Goal: Task Accomplishment & Management: Complete application form

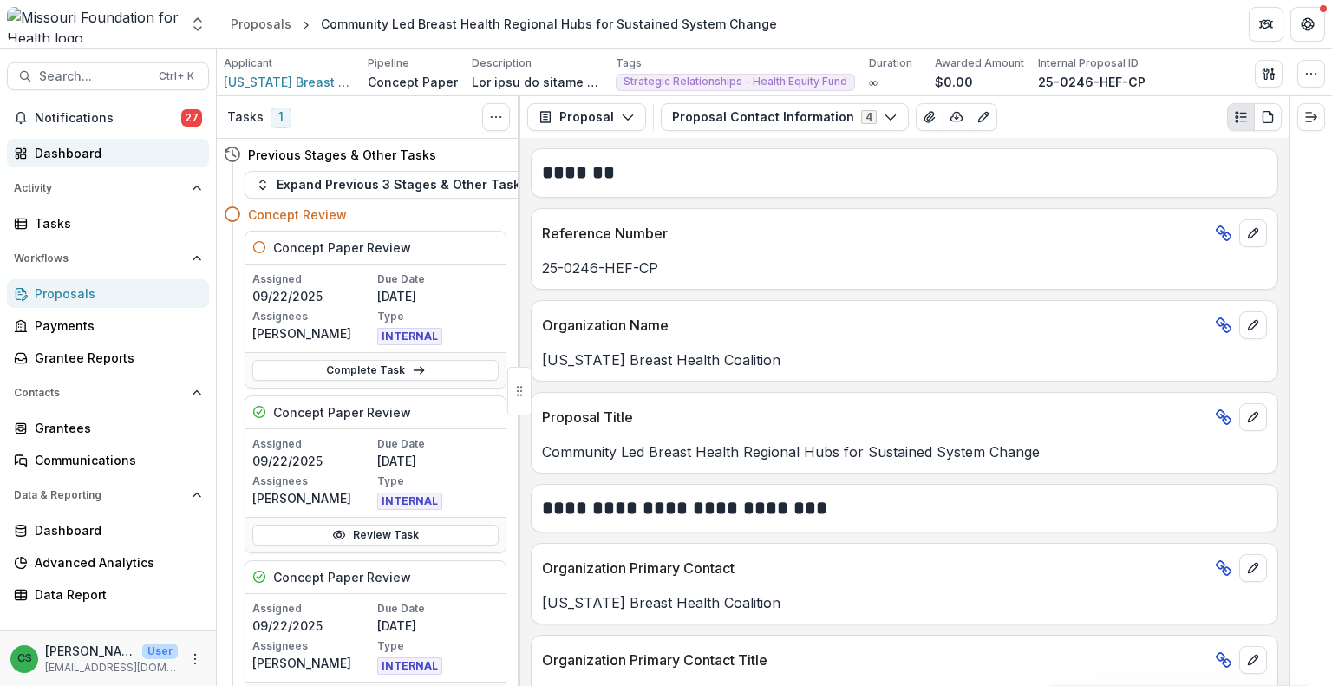
click at [45, 147] on div "Dashboard" at bounding box center [115, 153] width 160 height 18
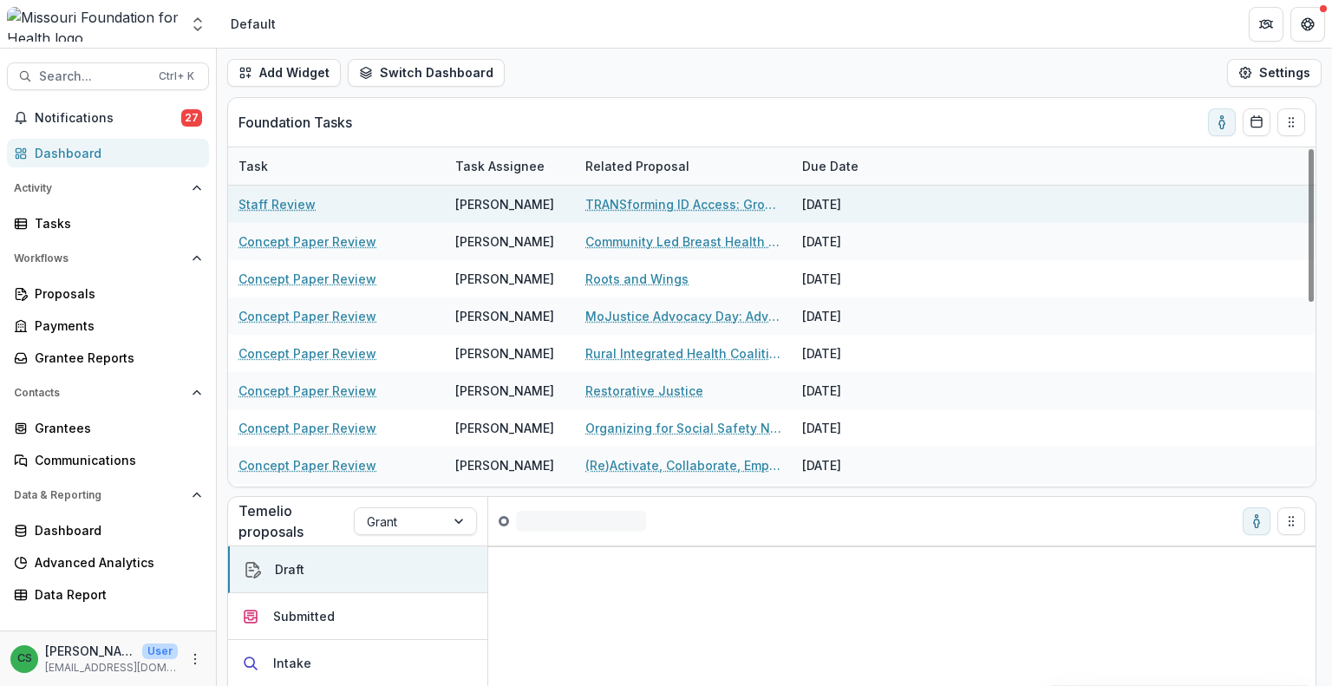
click at [684, 202] on link "TRANSforming ID Access: Growing Capacity to Defend & Expand Gender Marker Chang…" at bounding box center [684, 204] width 196 height 18
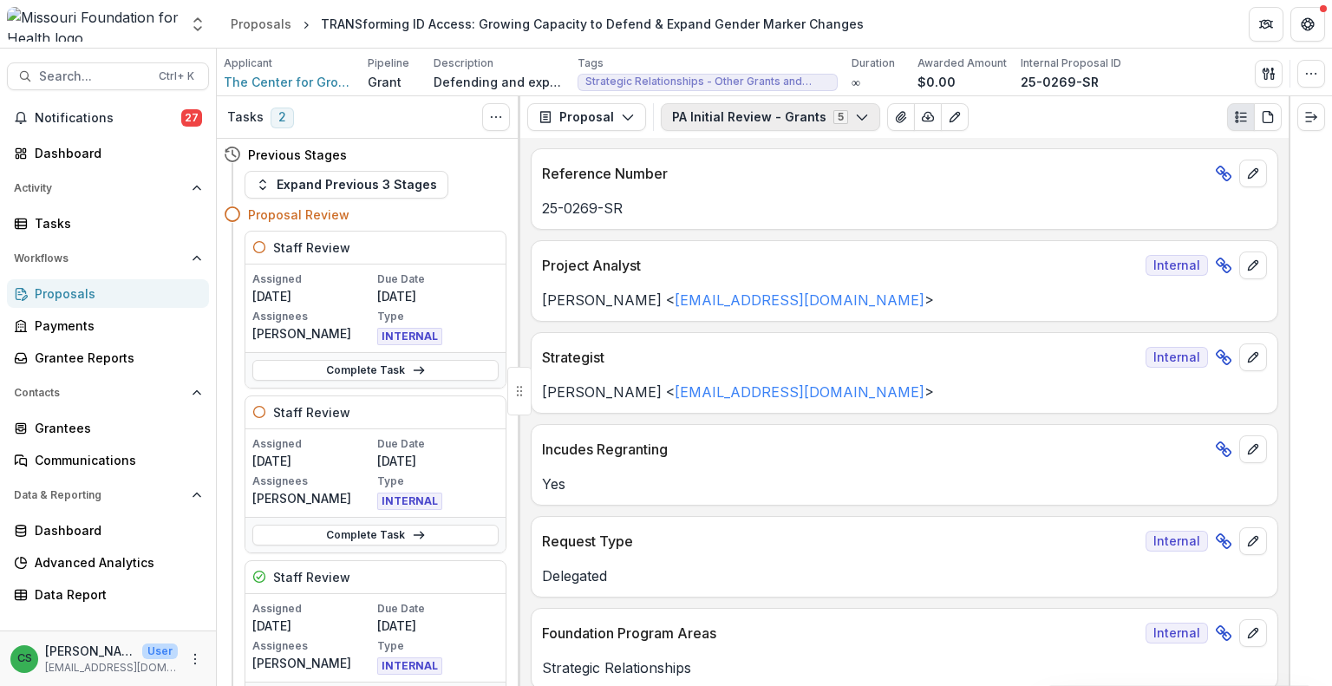
click at [799, 128] on button "PA Initial Review - Grants 5" at bounding box center [770, 117] width 219 height 28
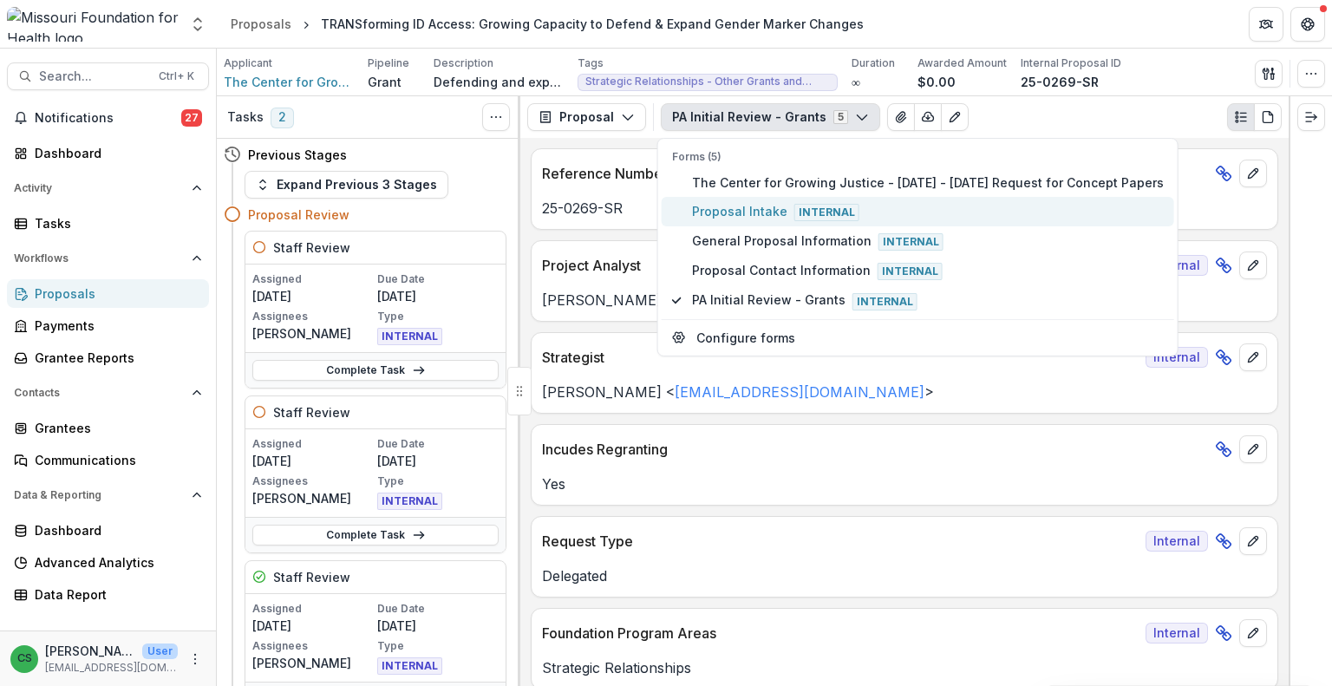
click at [729, 198] on button "Proposal Intake Internal" at bounding box center [918, 211] width 513 height 29
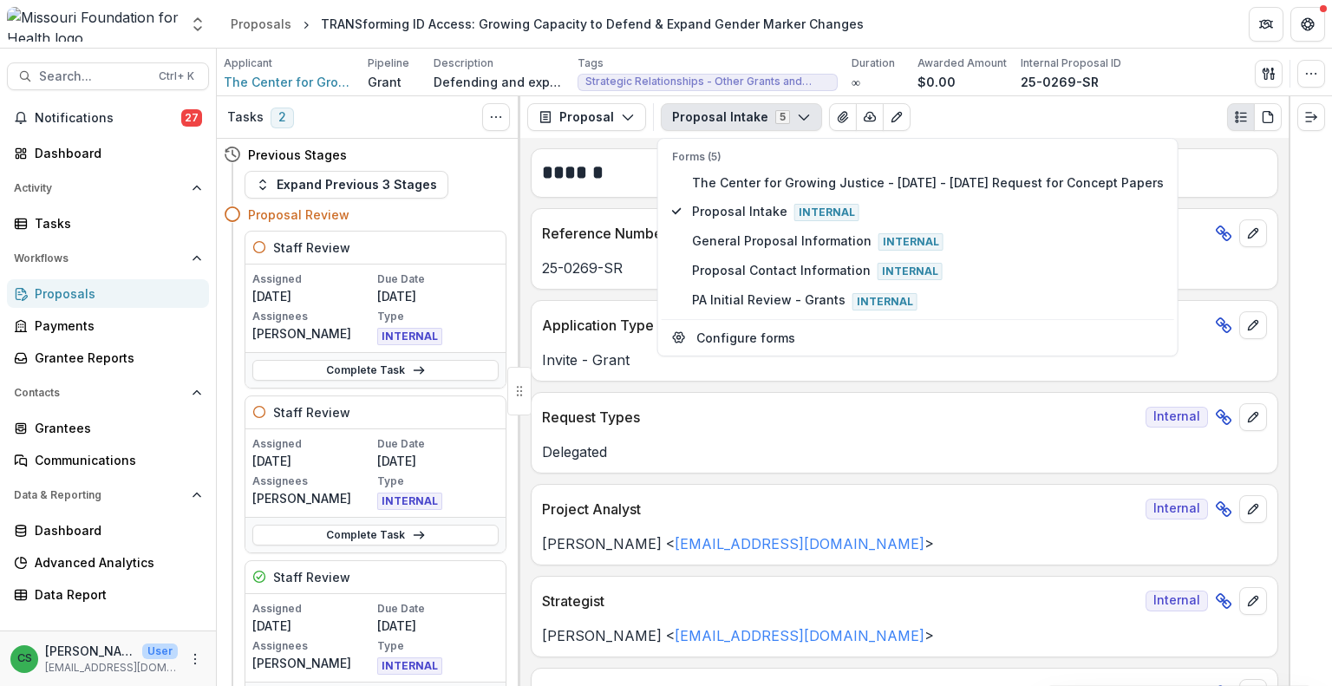
click at [756, 114] on button "Proposal Intake 5" at bounding box center [741, 117] width 161 height 28
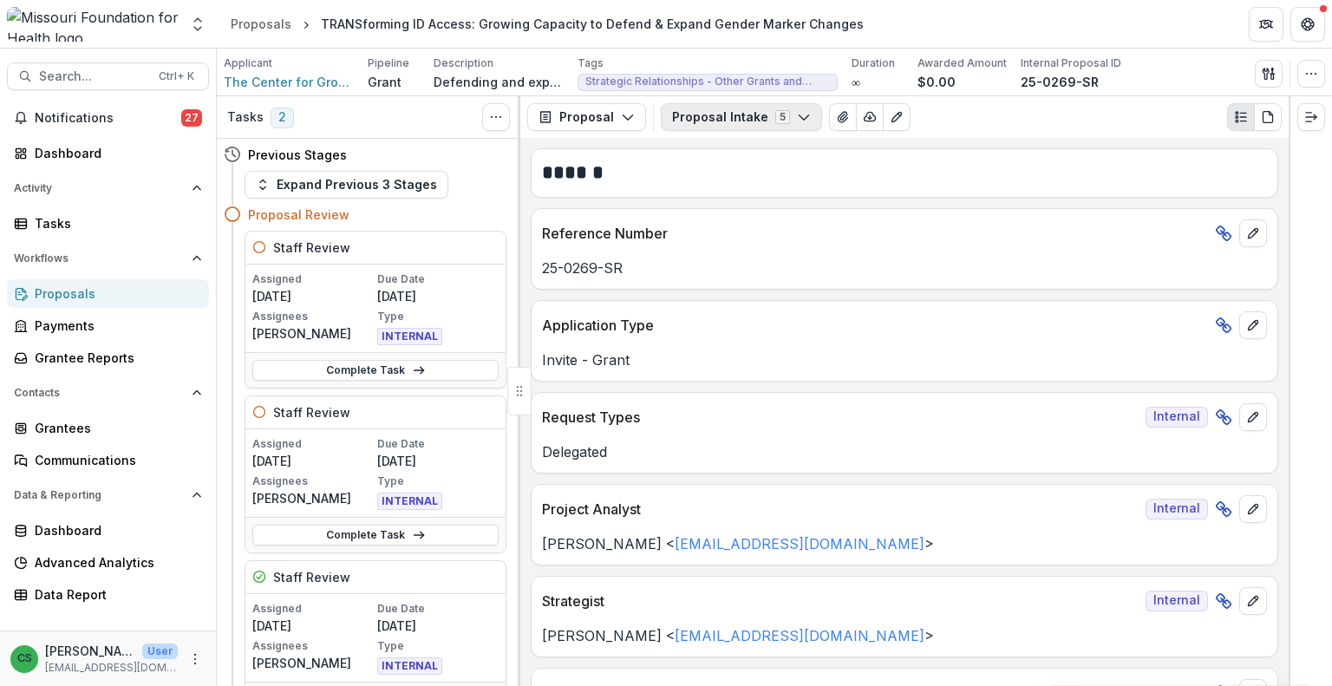
click at [763, 122] on button "Proposal Intake 5" at bounding box center [741, 117] width 161 height 28
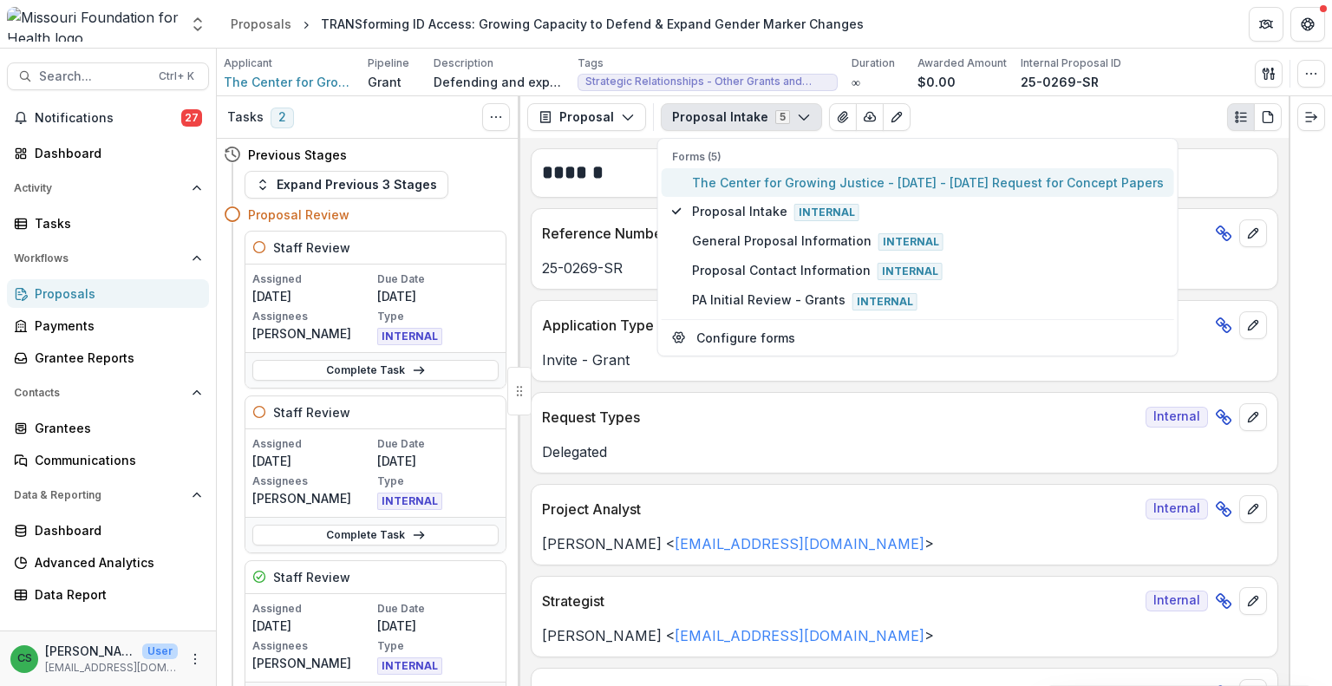
click at [764, 178] on span "The Center for Growing Justice - [DATE] - [DATE] Request for Concept Papers" at bounding box center [928, 182] width 472 height 18
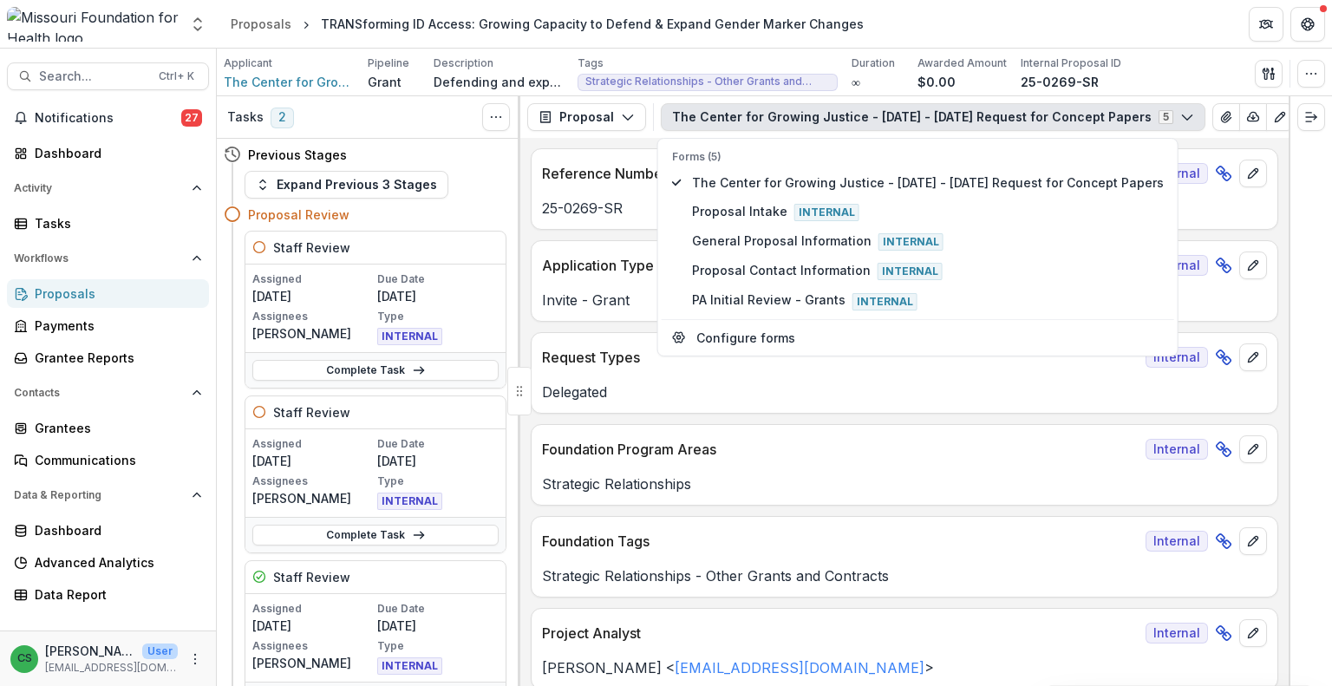
click at [1203, 69] on div "Applicant The Center for Growing Justice Pipeline Grant Description Defending a…" at bounding box center [775, 74] width 1102 height 36
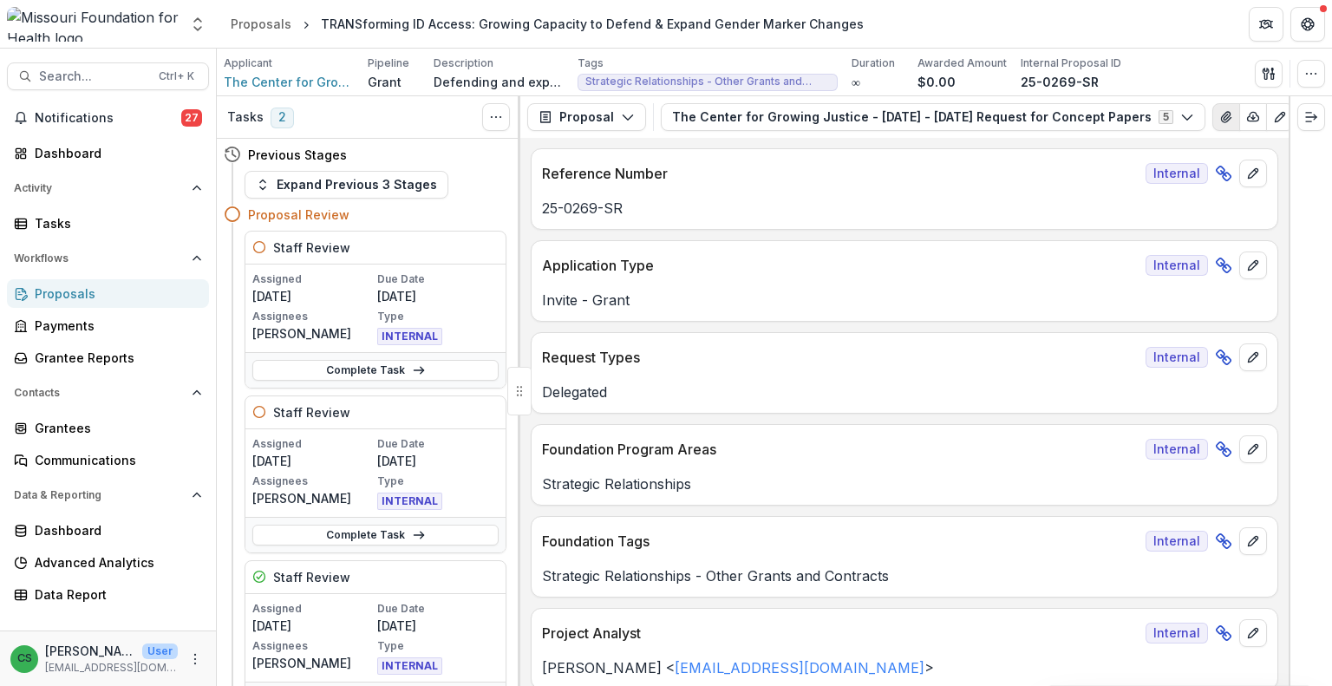
click at [1221, 120] on icon "View Attached Files" at bounding box center [1226, 117] width 10 height 10
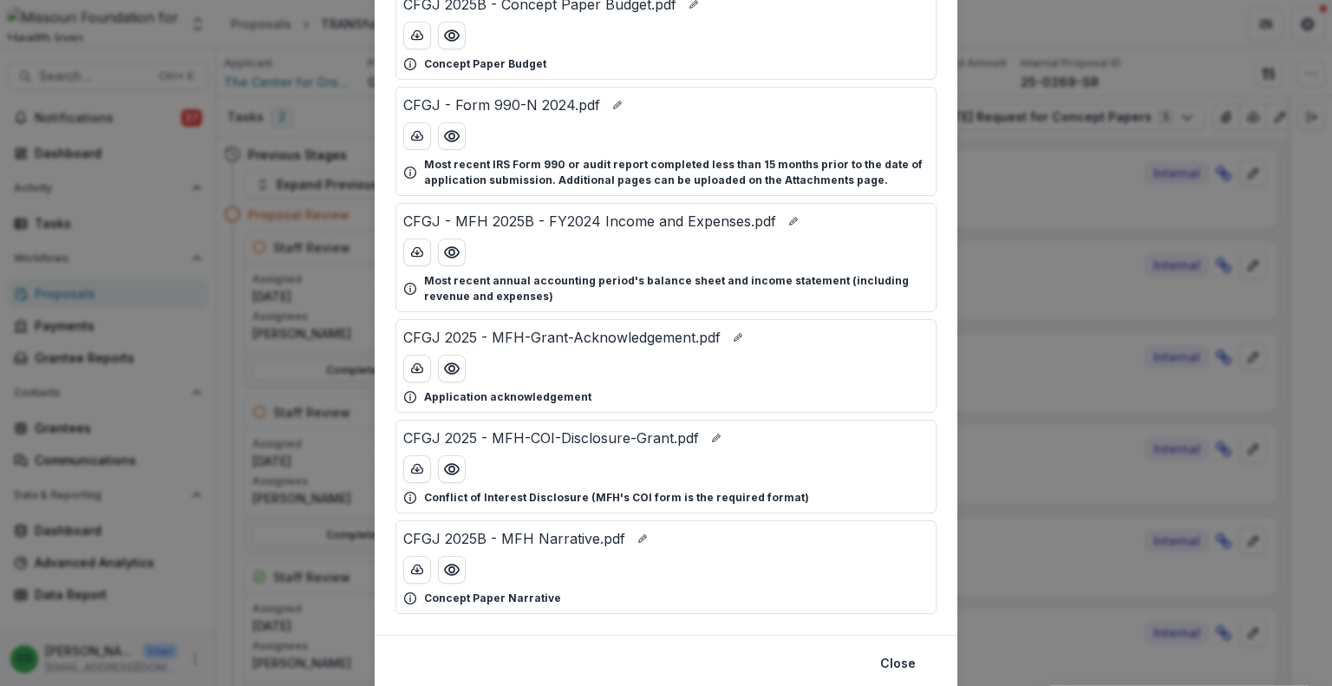
scroll to position [173, 0]
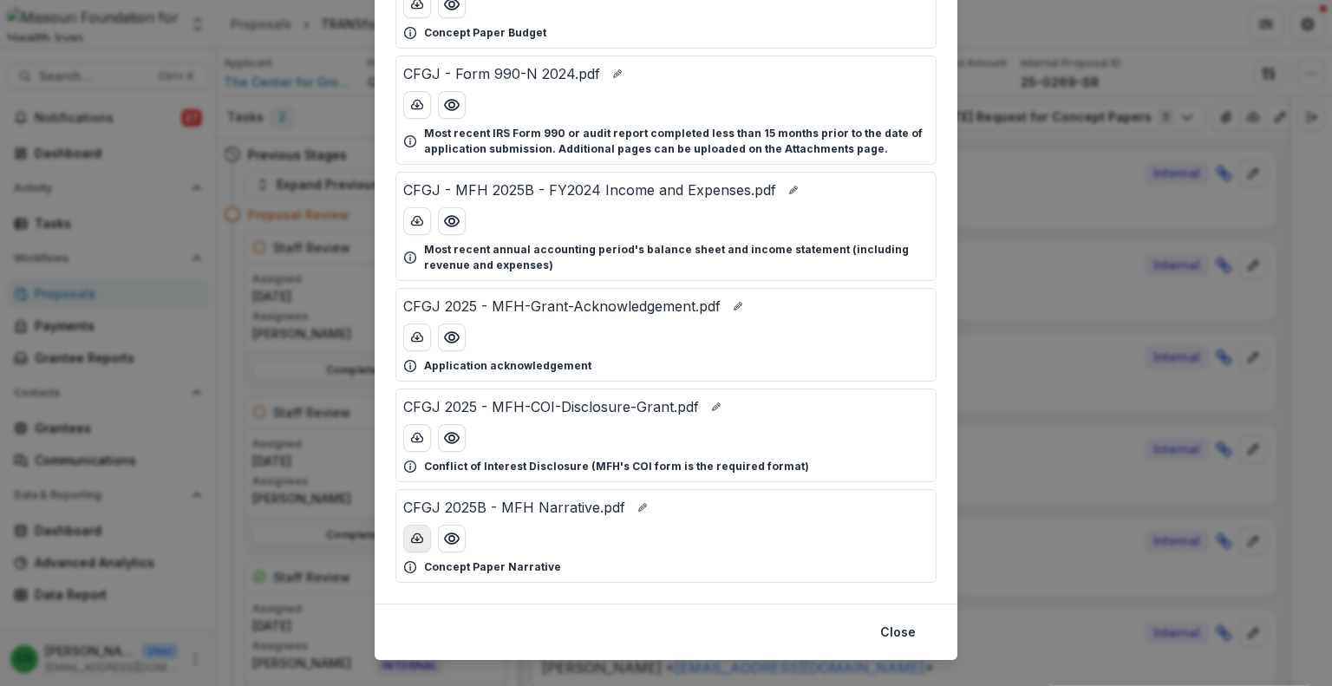
click at [417, 542] on icon "download-button" at bounding box center [417, 539] width 14 height 14
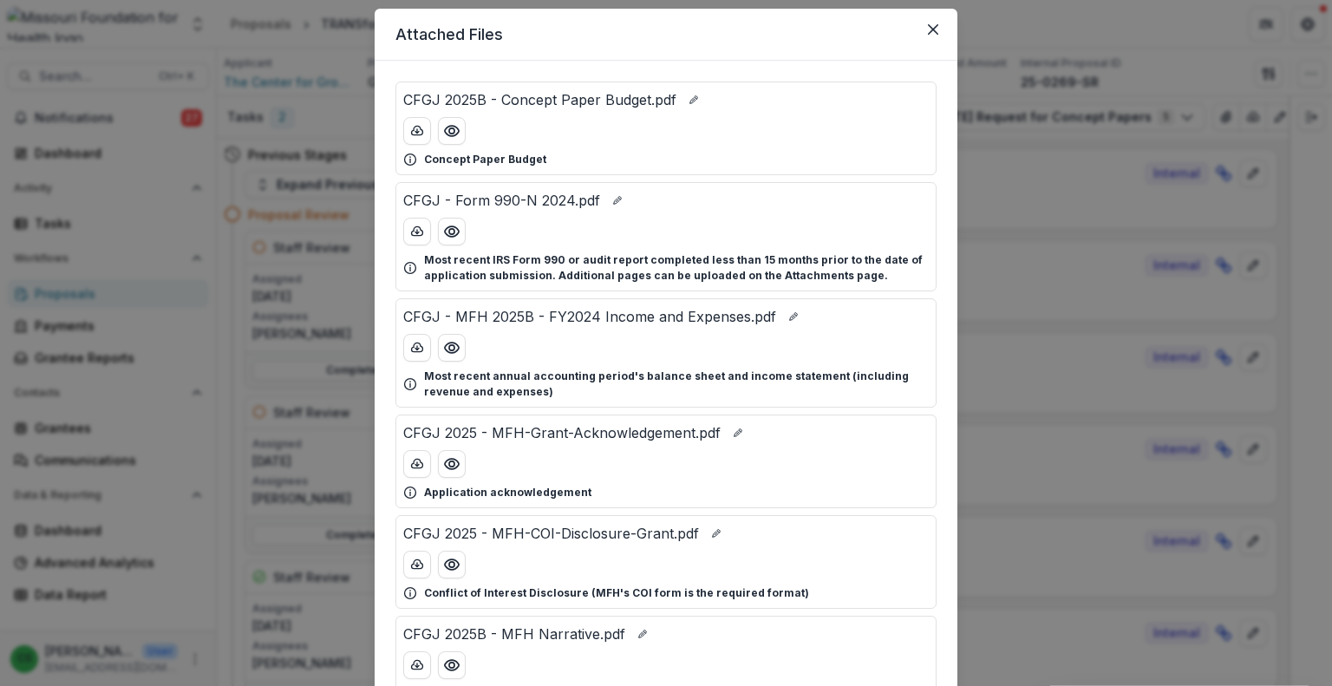
scroll to position [0, 0]
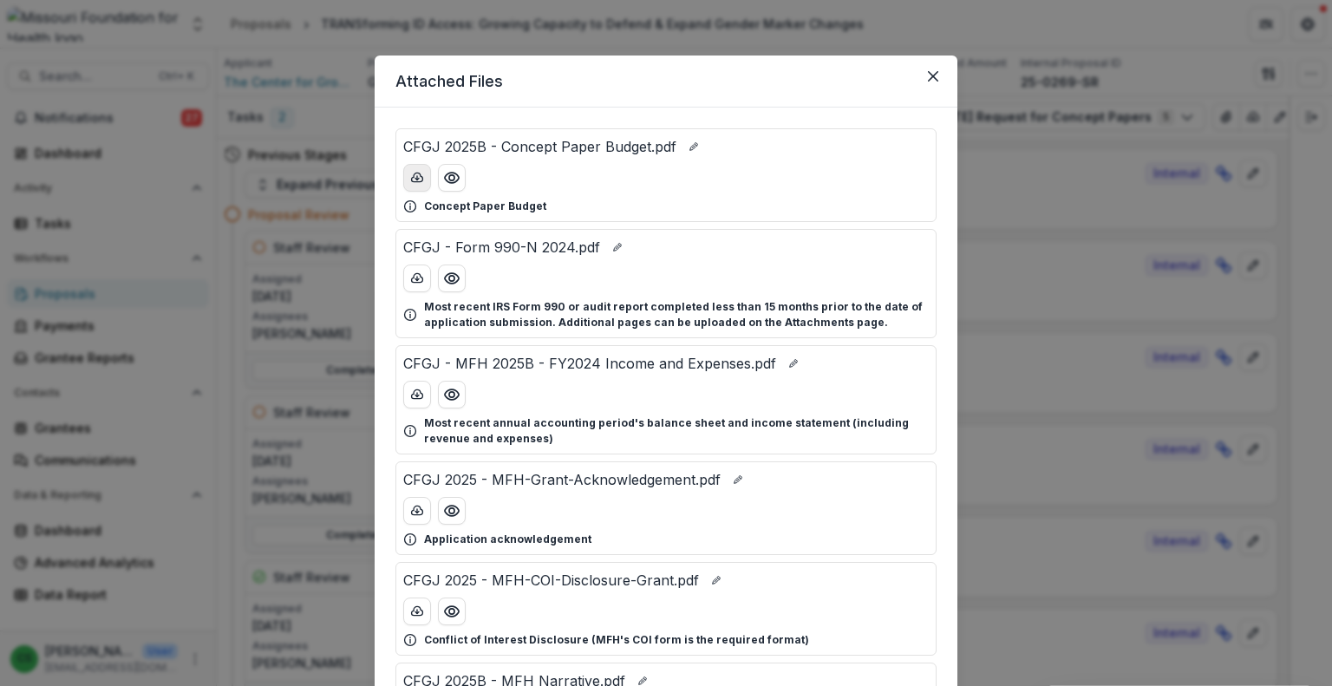
click at [413, 183] on icon "download-button" at bounding box center [417, 178] width 14 height 14
click at [926, 84] on button "Close" at bounding box center [934, 76] width 28 height 28
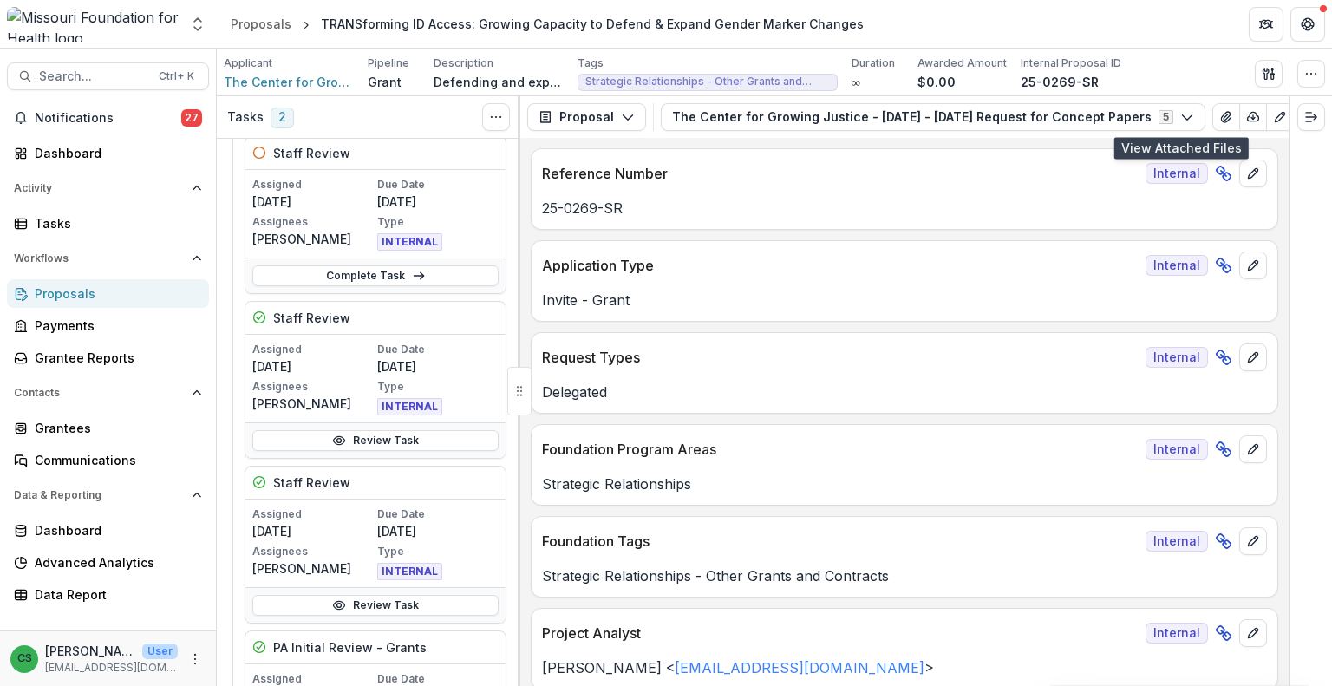
scroll to position [260, 0]
click at [413, 447] on link "Review Task" at bounding box center [375, 439] width 246 height 21
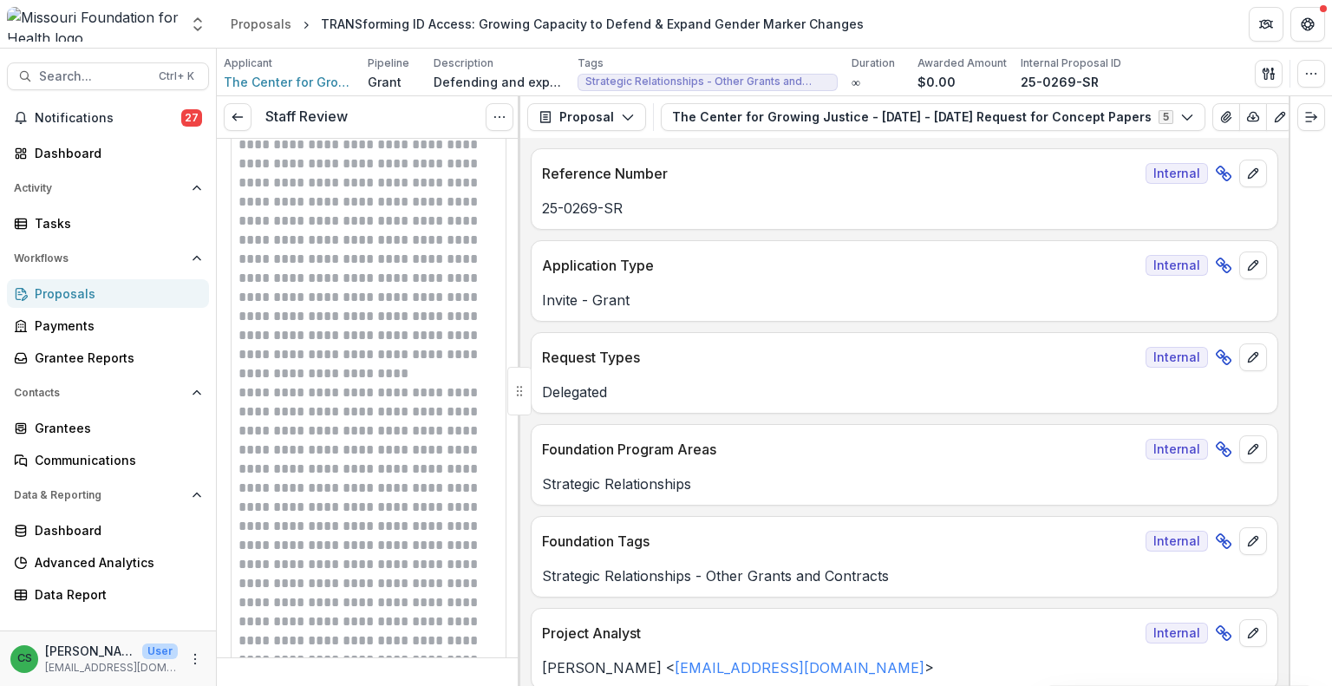
scroll to position [954, 0]
click at [227, 108] on link at bounding box center [238, 117] width 28 height 28
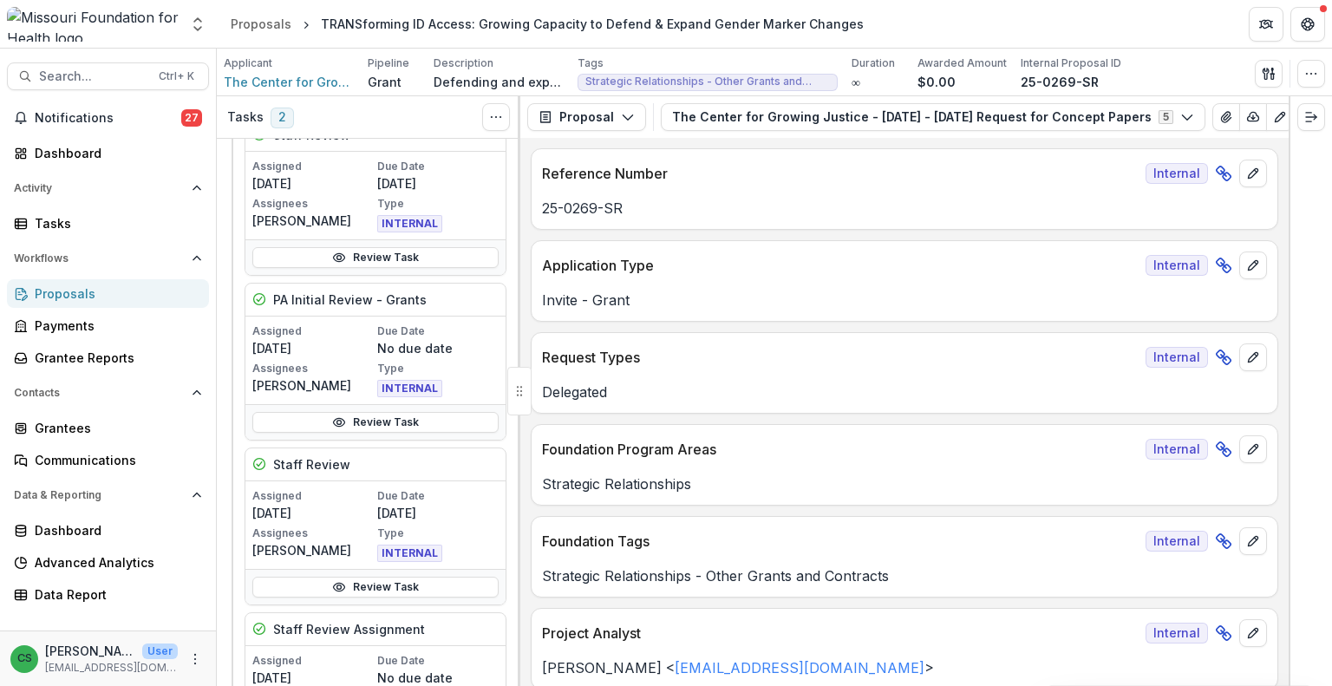
scroll to position [694, 0]
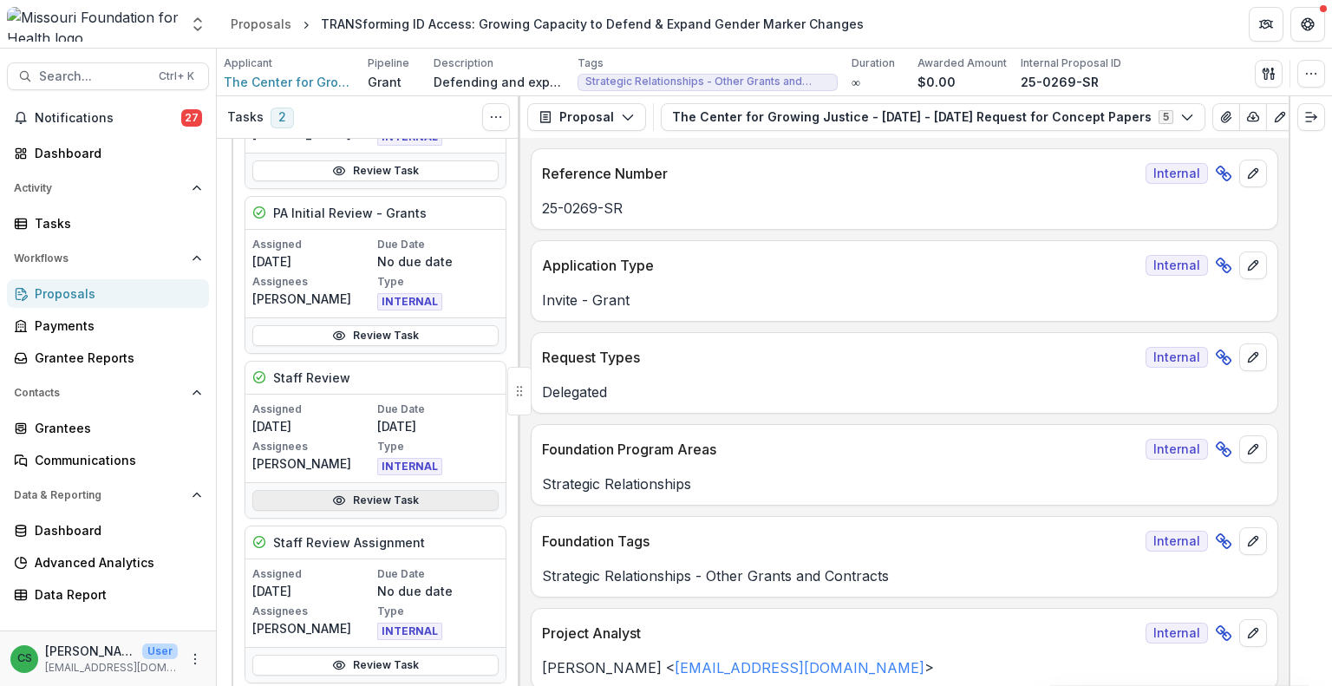
click at [383, 490] on link "Review Task" at bounding box center [375, 500] width 246 height 21
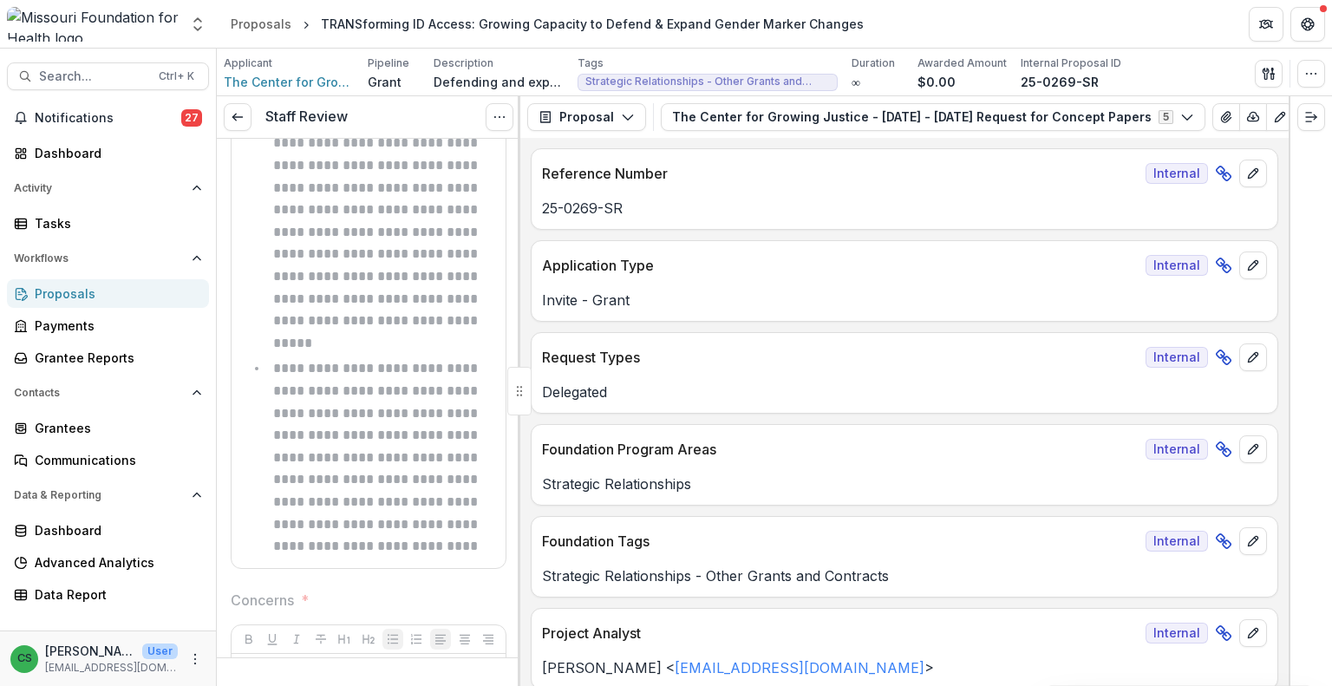
scroll to position [1475, 0]
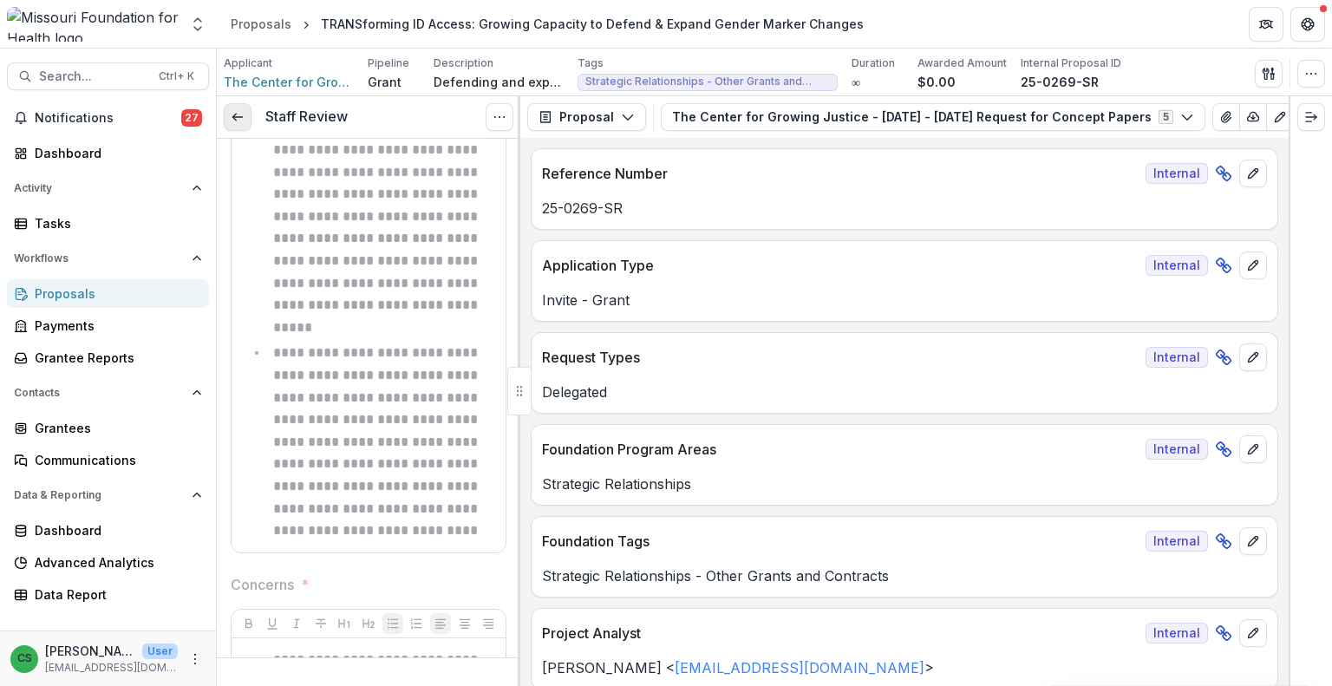
click at [235, 119] on polyline at bounding box center [233, 117] width 3 height 7
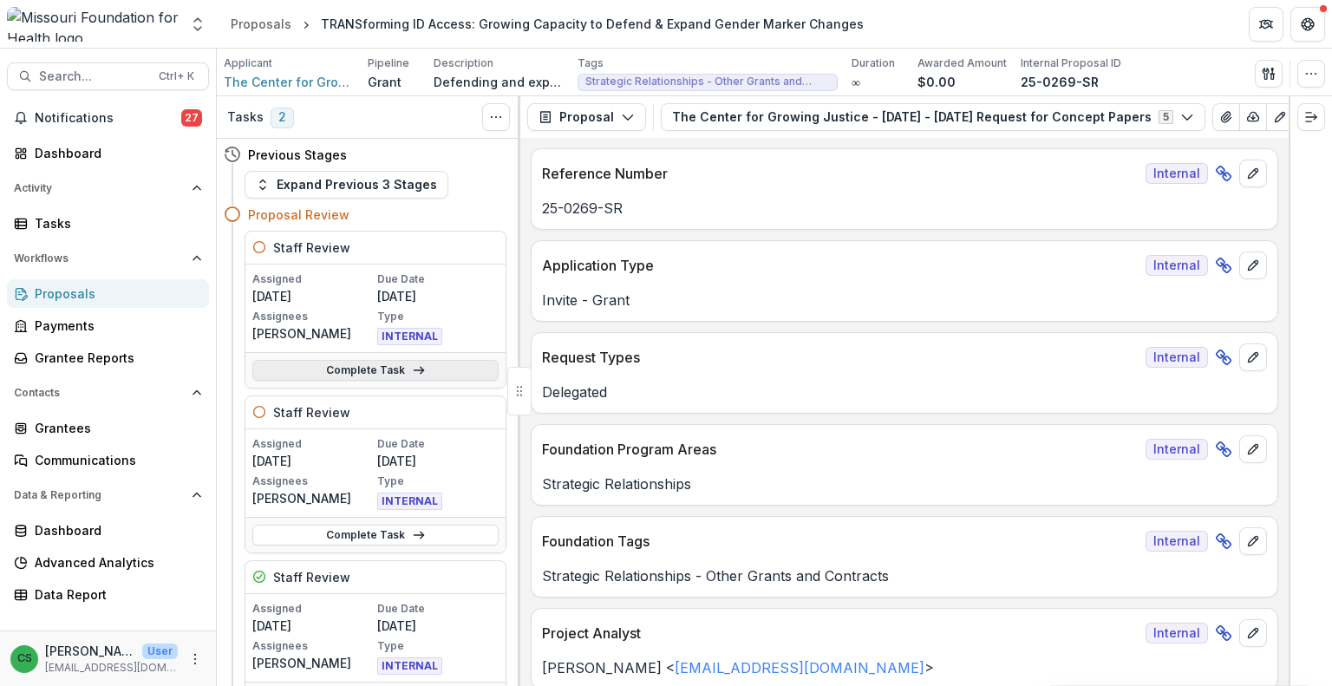
click at [403, 364] on link "Complete Task" at bounding box center [375, 370] width 246 height 21
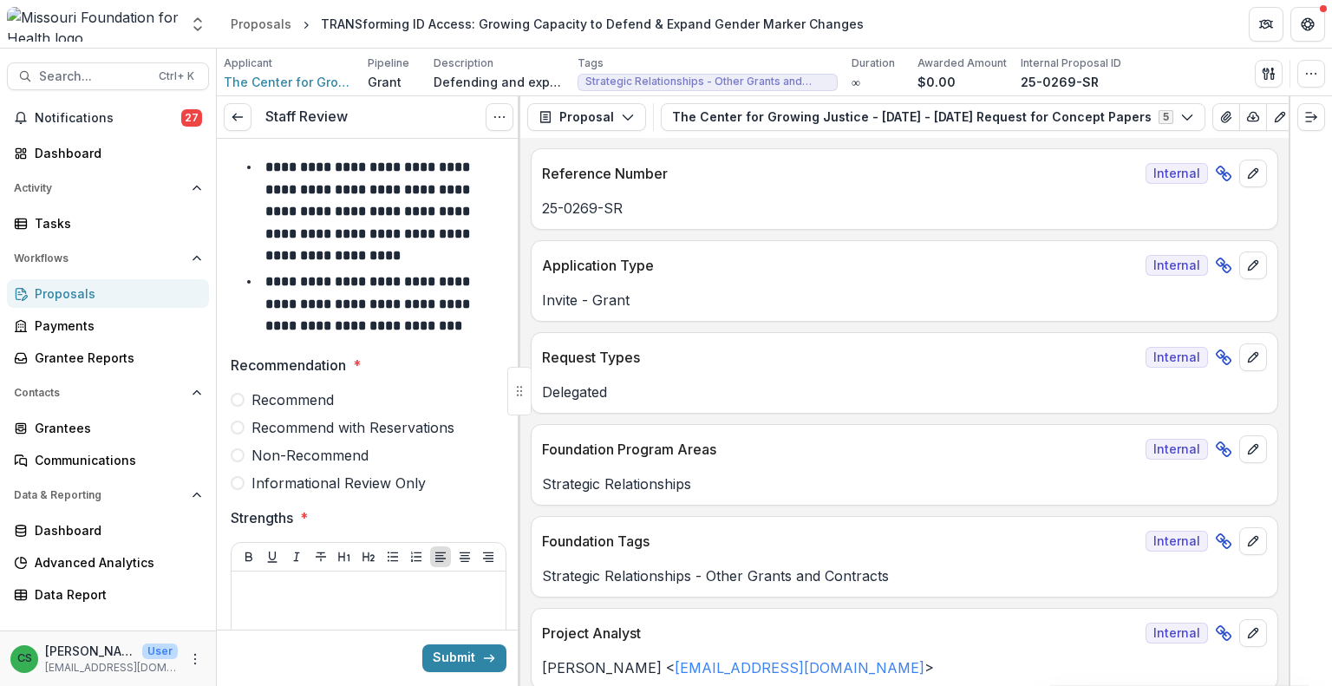
click at [294, 395] on span "Recommend" at bounding box center [293, 400] width 82 height 21
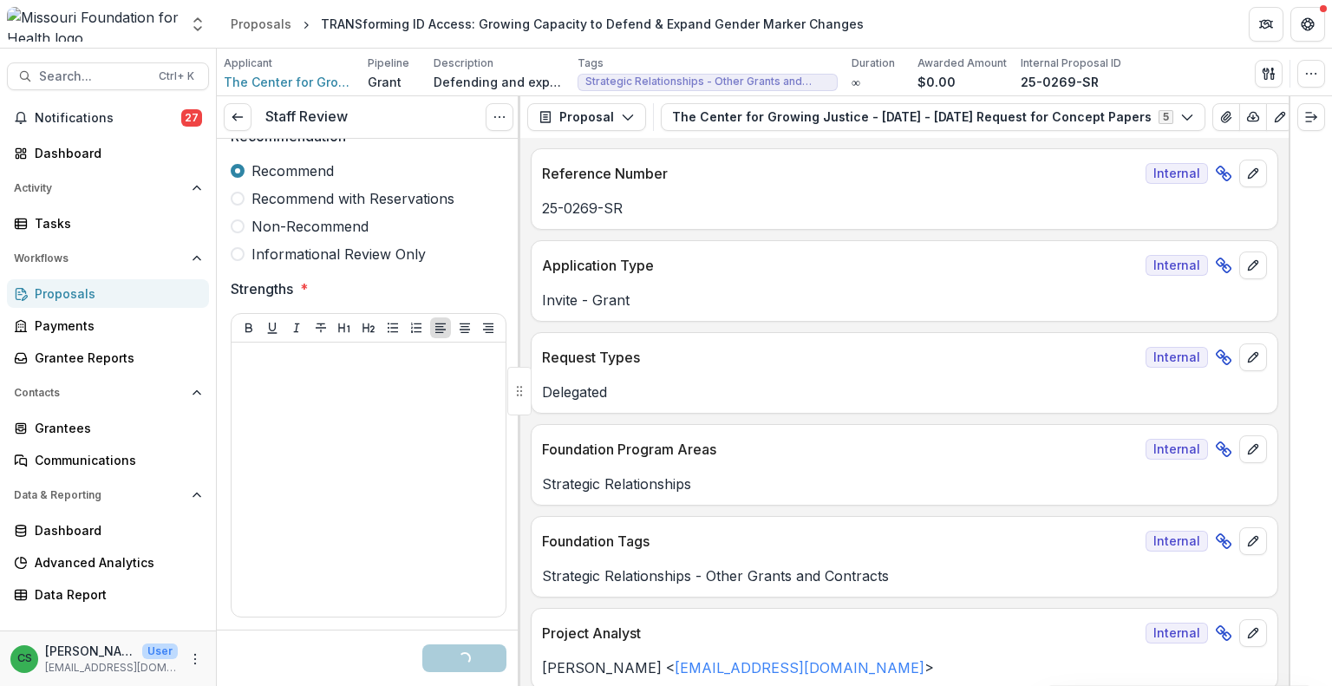
scroll to position [260, 0]
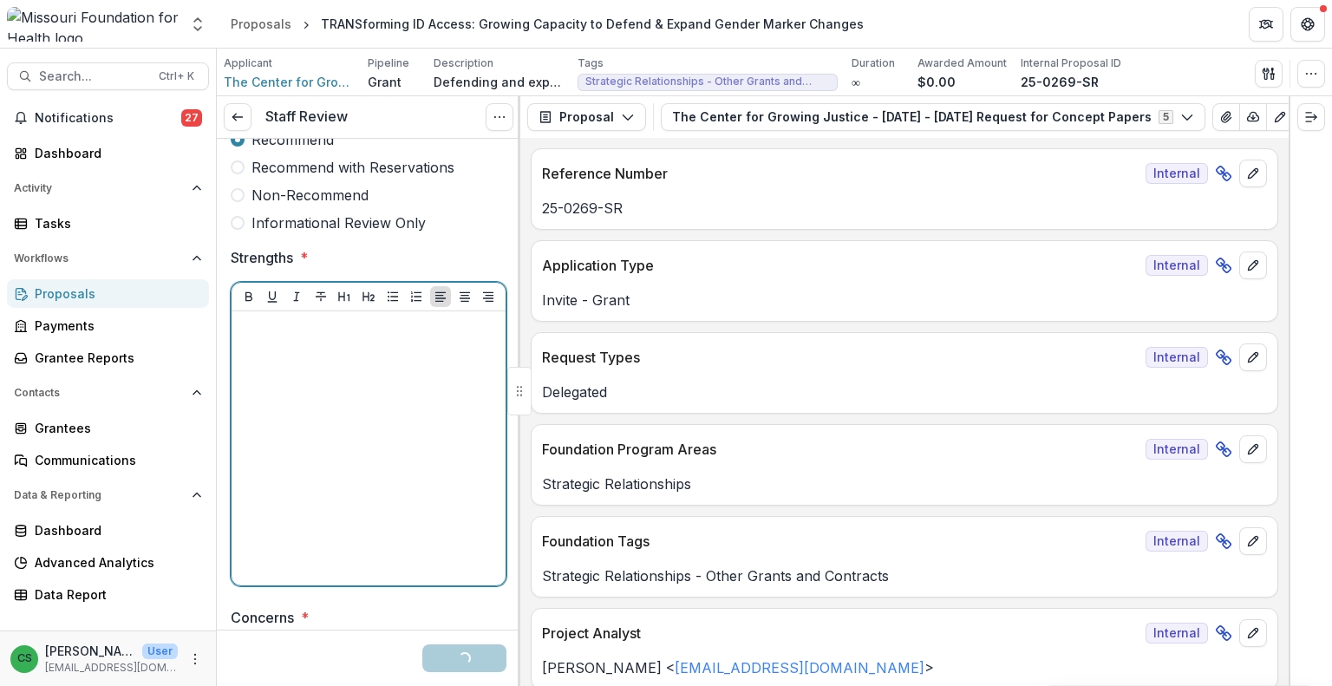
click at [425, 436] on div at bounding box center [369, 448] width 260 height 260
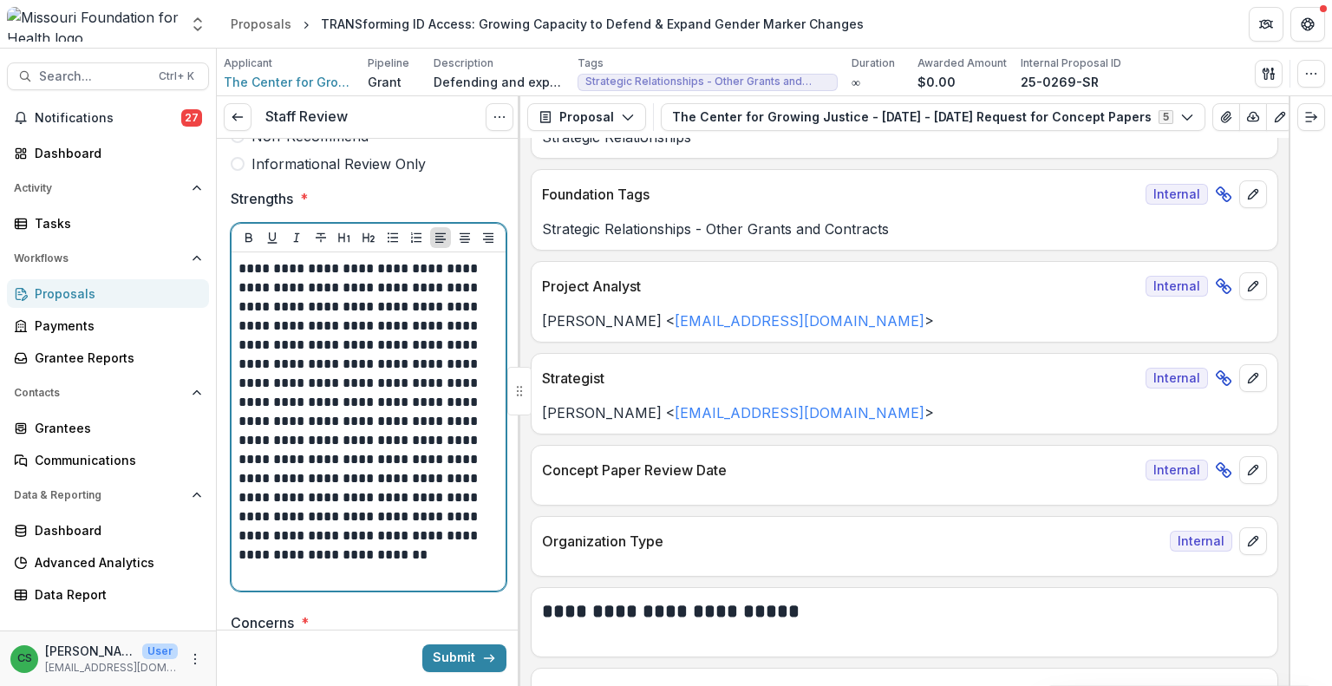
scroll to position [607, 0]
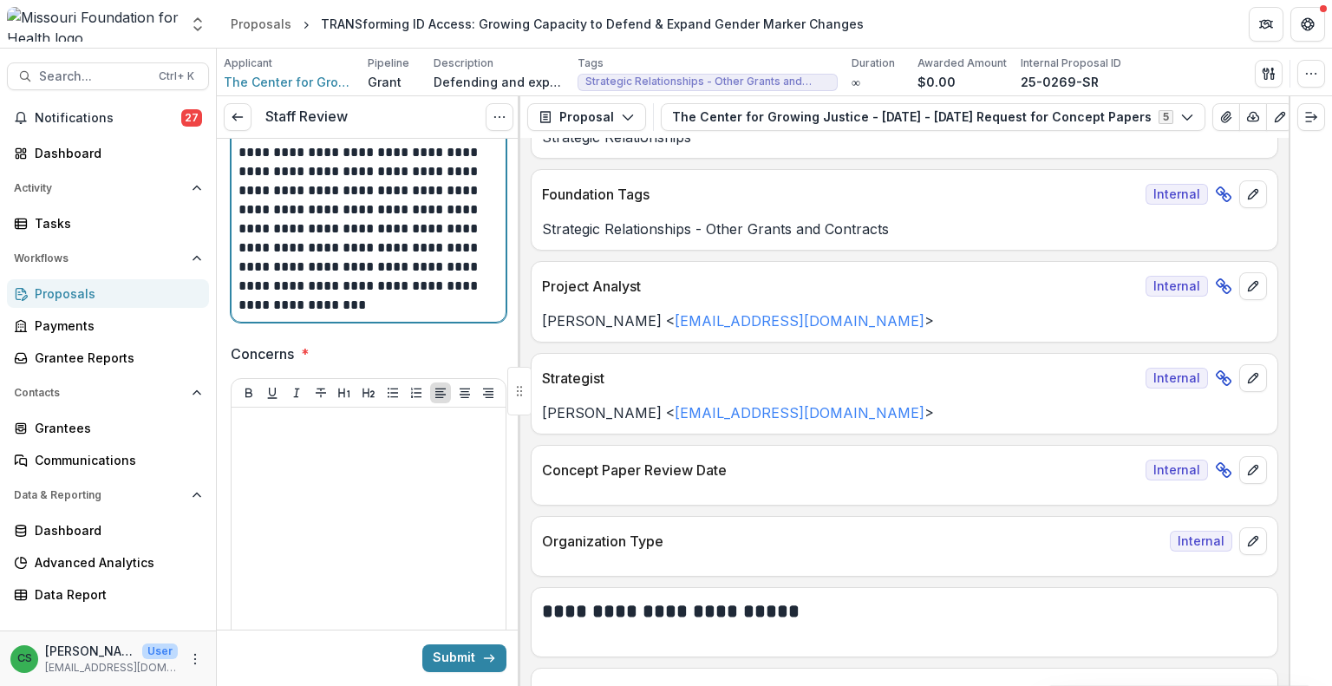
click at [446, 266] on p "**********" at bounding box center [367, 143] width 256 height 344
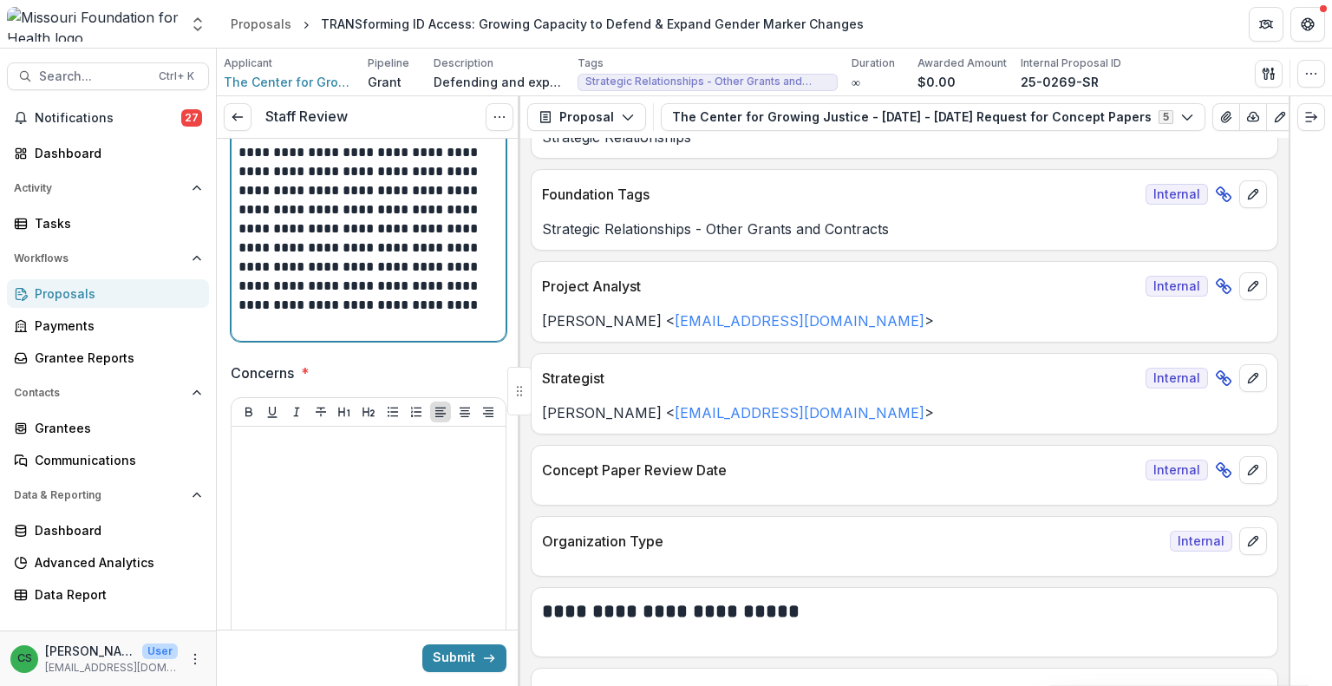
click at [441, 315] on p "**********" at bounding box center [367, 152] width 256 height 363
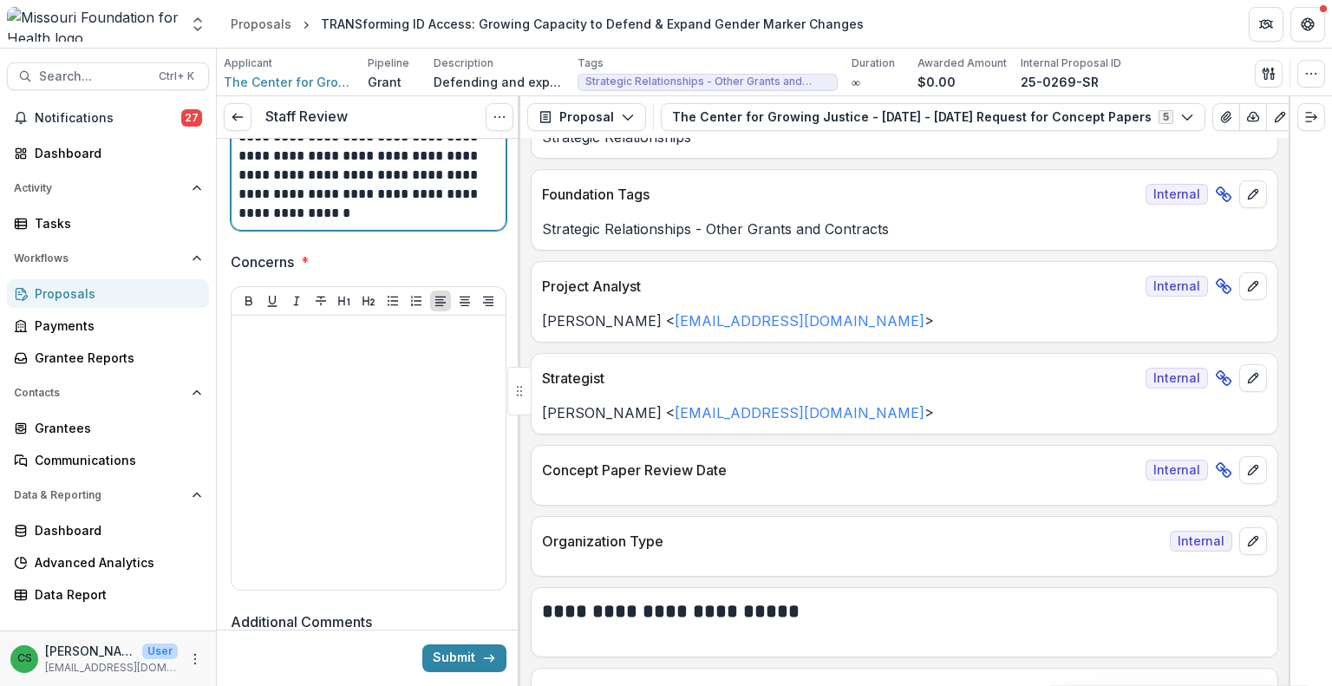
scroll to position [781, 0]
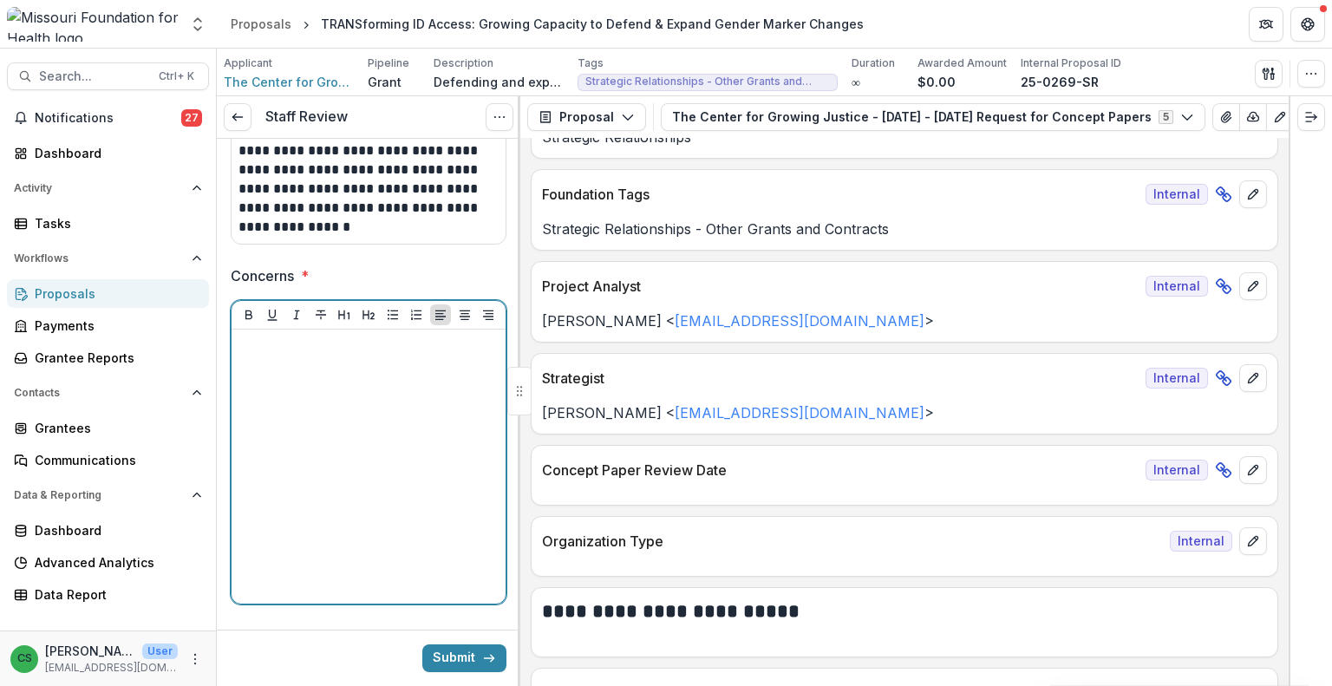
click at [396, 434] on div at bounding box center [369, 467] width 260 height 260
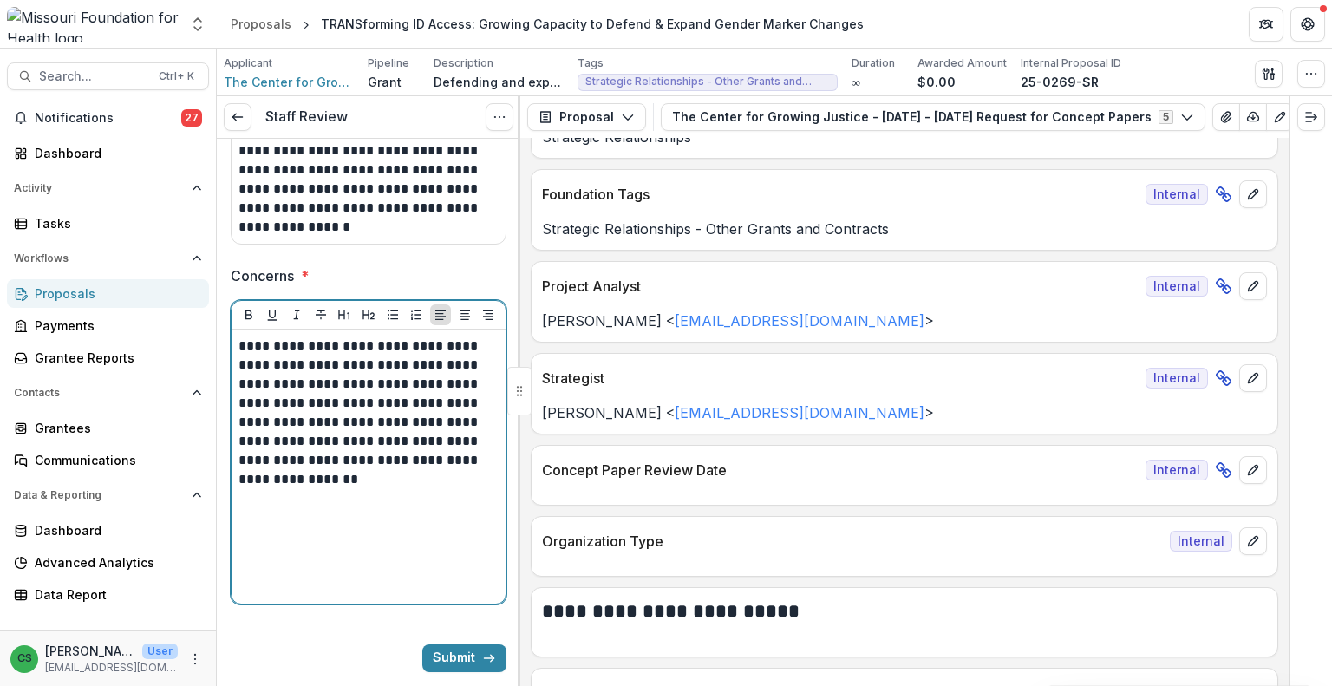
click at [435, 520] on div "**********" at bounding box center [369, 467] width 260 height 260
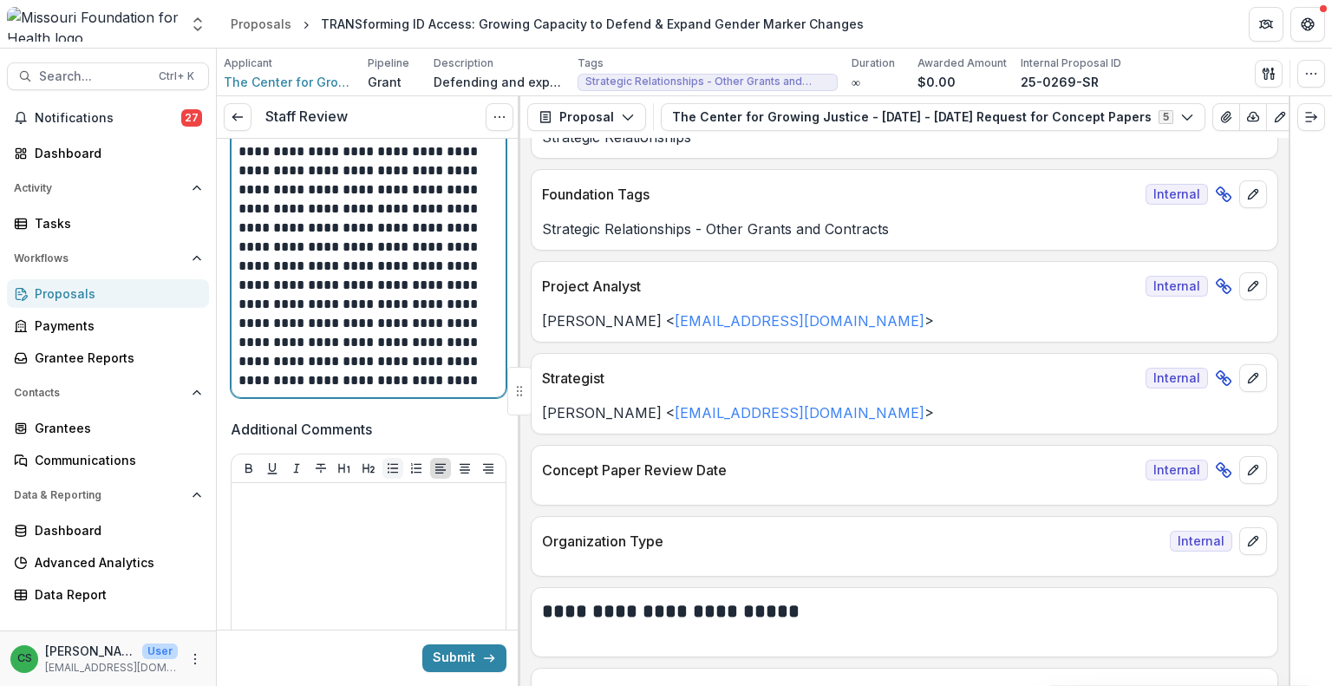
scroll to position [1301, 0]
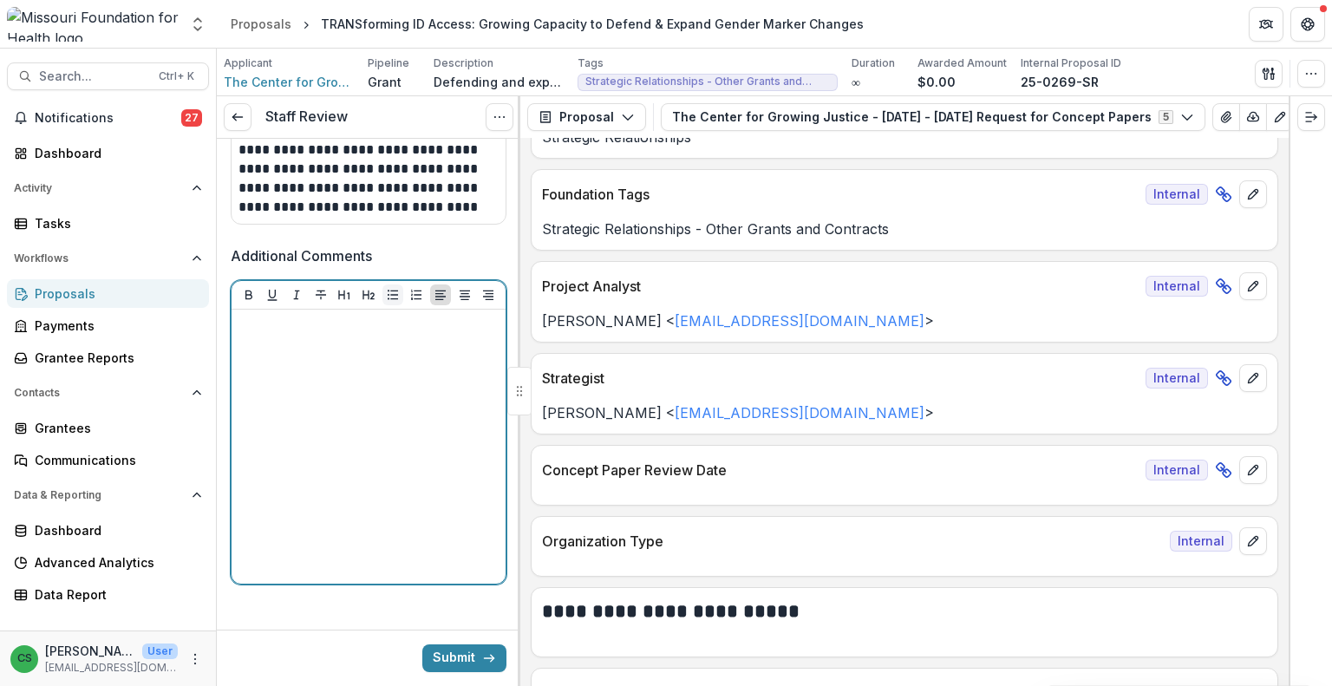
click at [379, 443] on div at bounding box center [369, 447] width 260 height 260
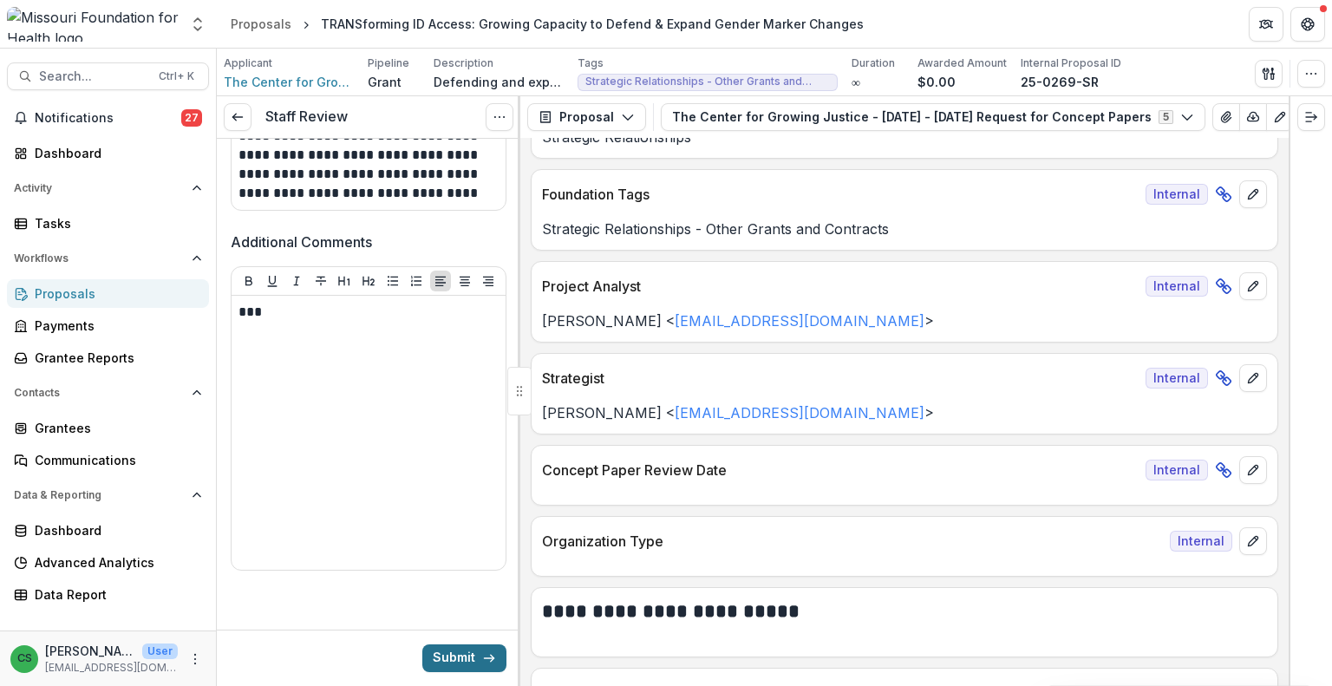
click at [459, 659] on button "Submit" at bounding box center [464, 659] width 84 height 28
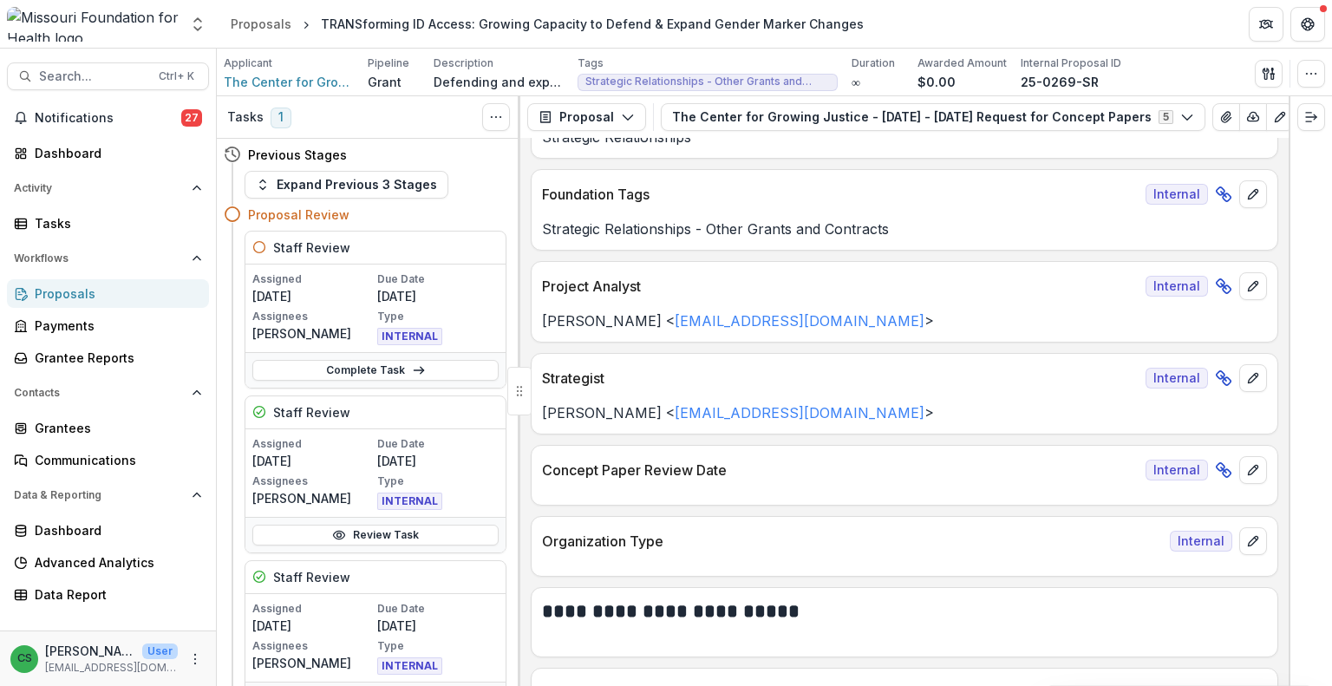
scroll to position [87, 0]
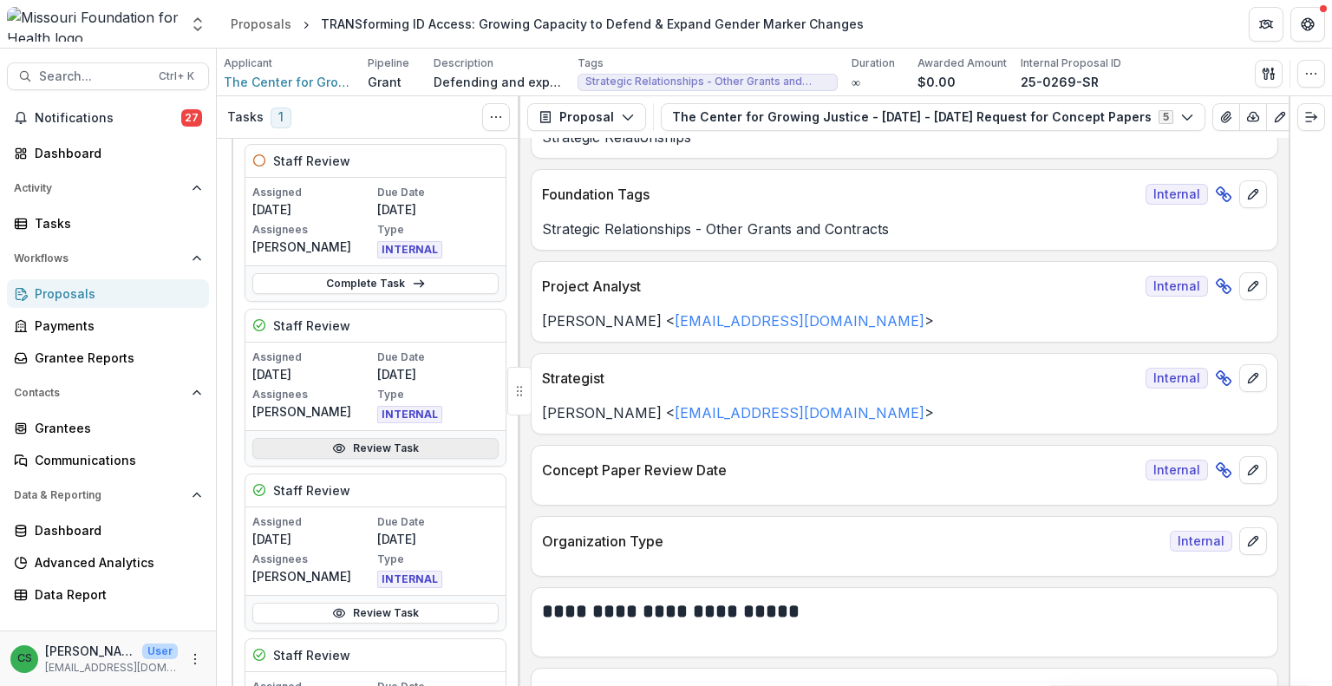
click at [423, 445] on link "Review Task" at bounding box center [375, 448] width 246 height 21
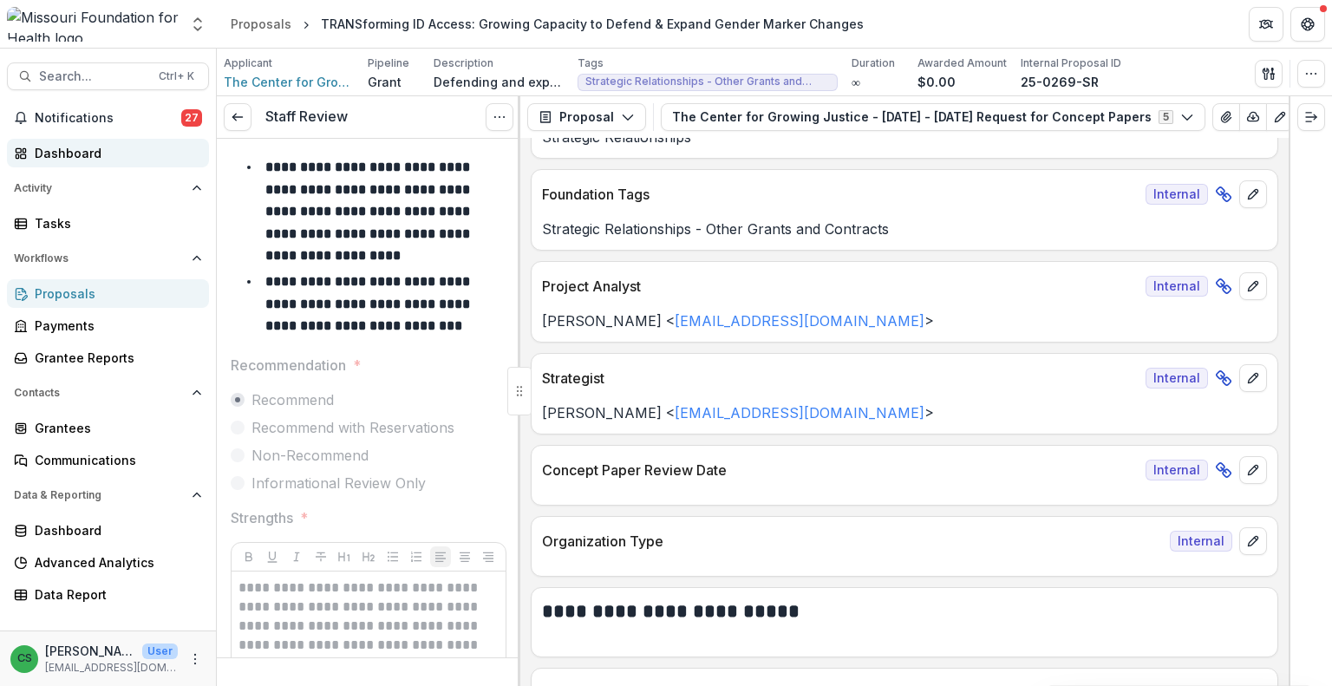
click at [98, 145] on div "Dashboard" at bounding box center [115, 153] width 160 height 18
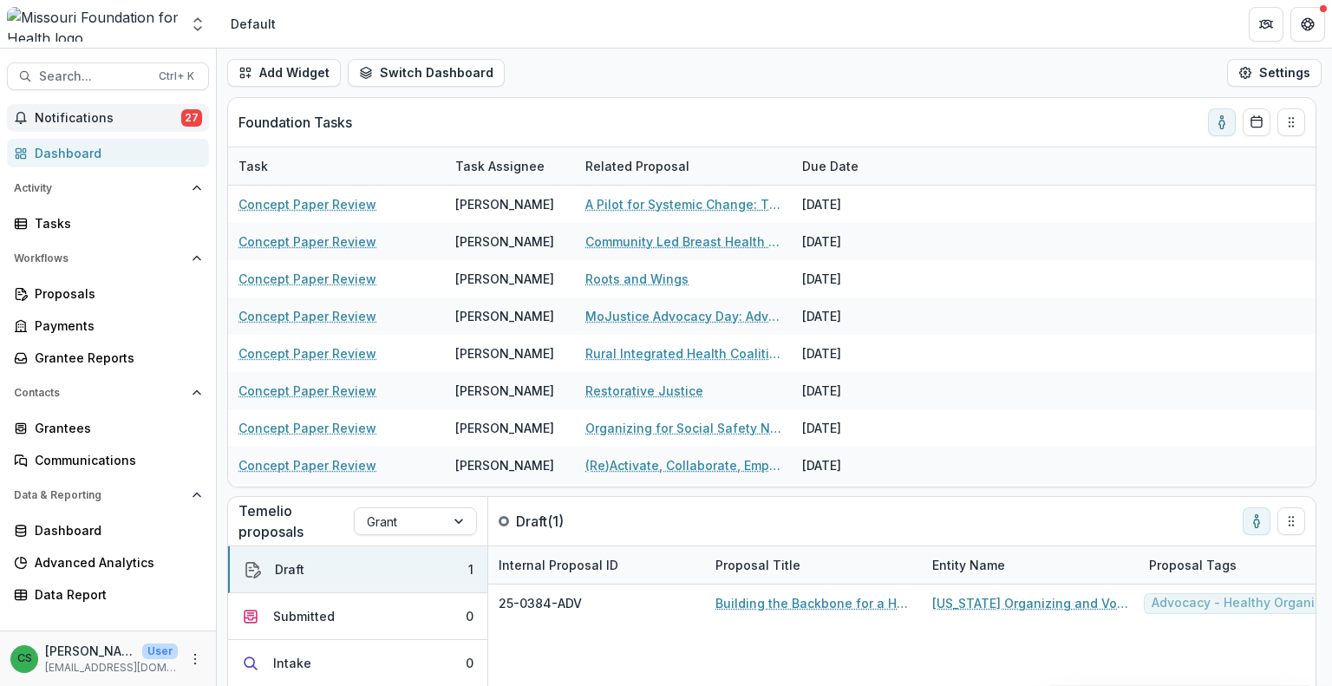
click at [125, 115] on span "Notifications" at bounding box center [108, 118] width 147 height 15
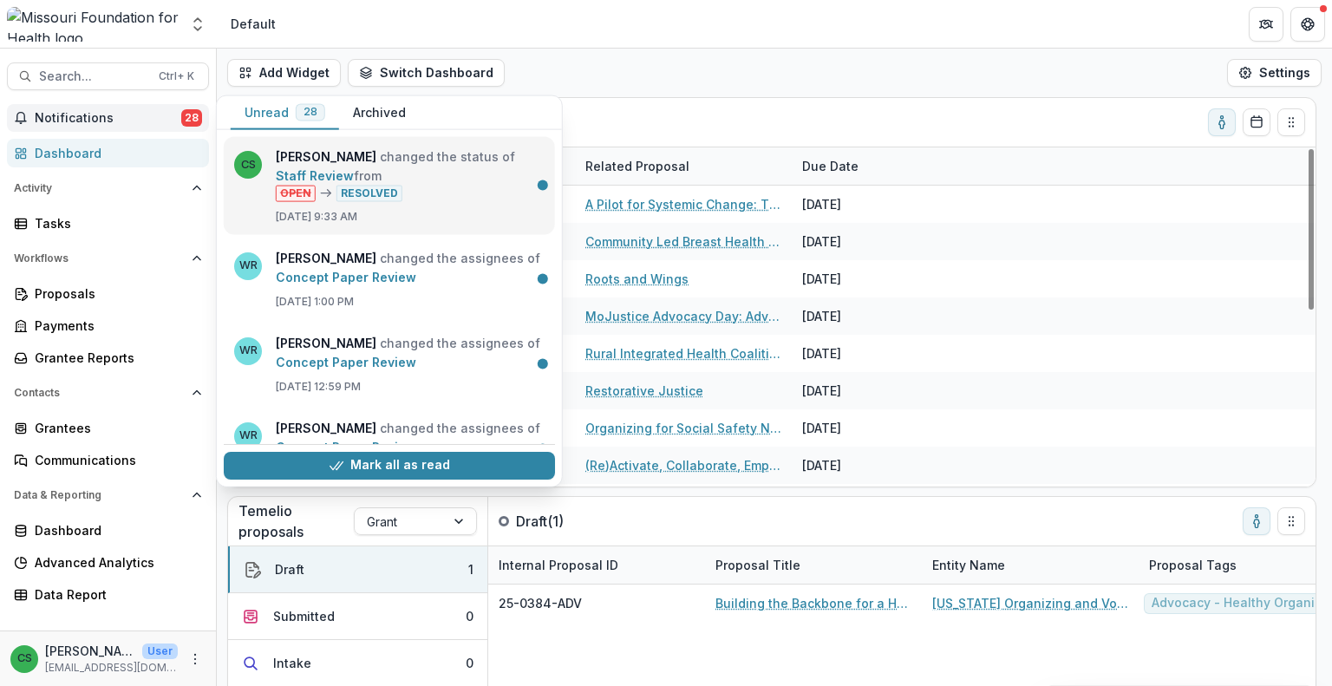
click at [354, 180] on link "Staff Review" at bounding box center [315, 175] width 78 height 15
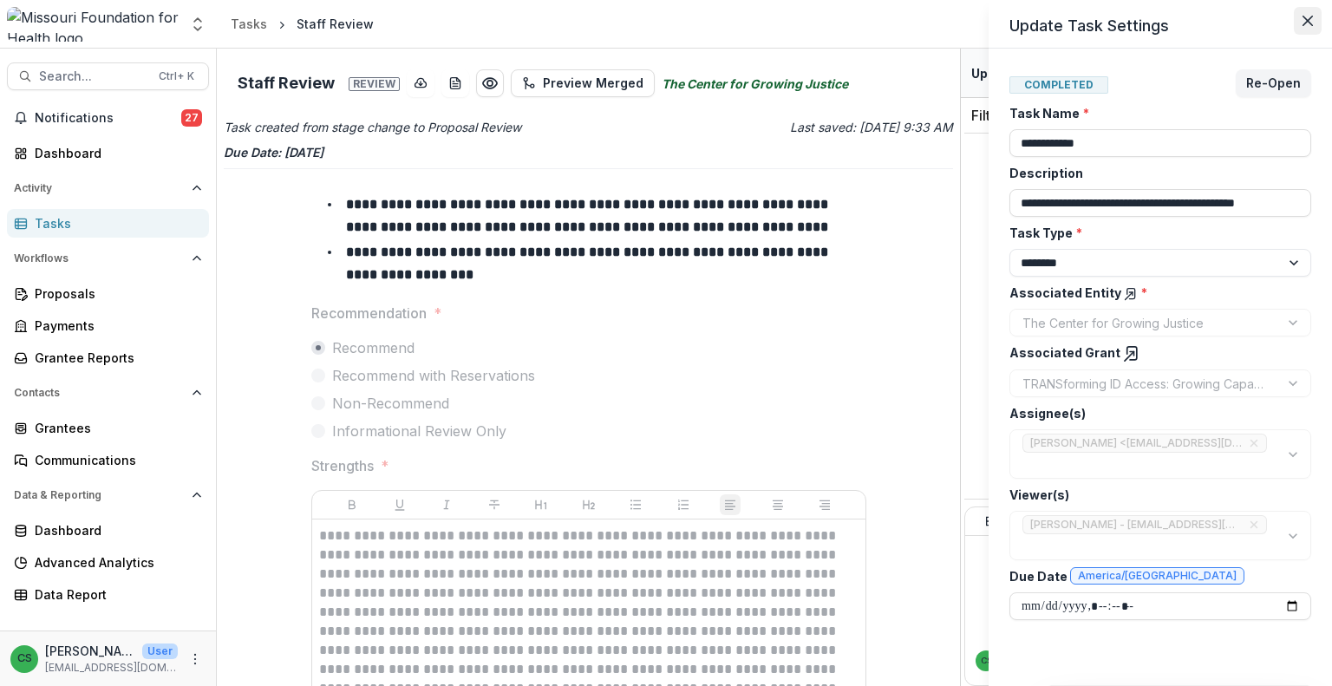
click at [1308, 27] on button "Close" at bounding box center [1308, 21] width 28 height 28
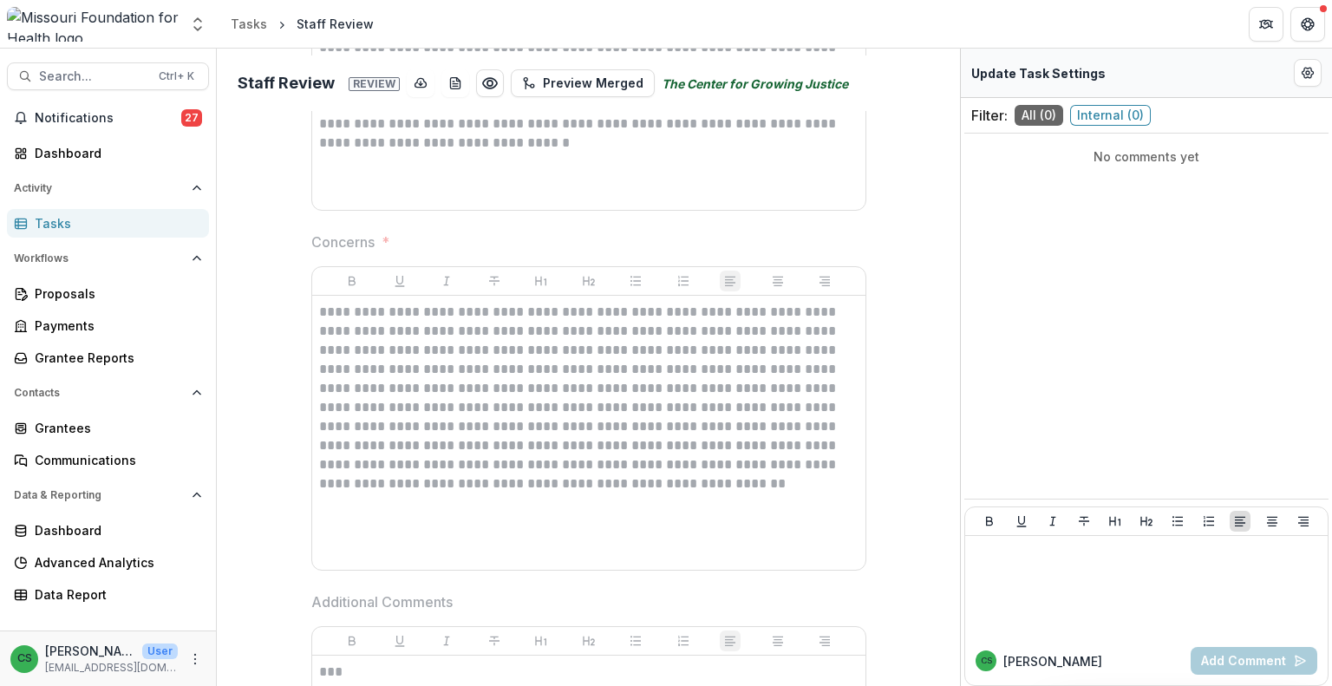
scroll to position [87, 0]
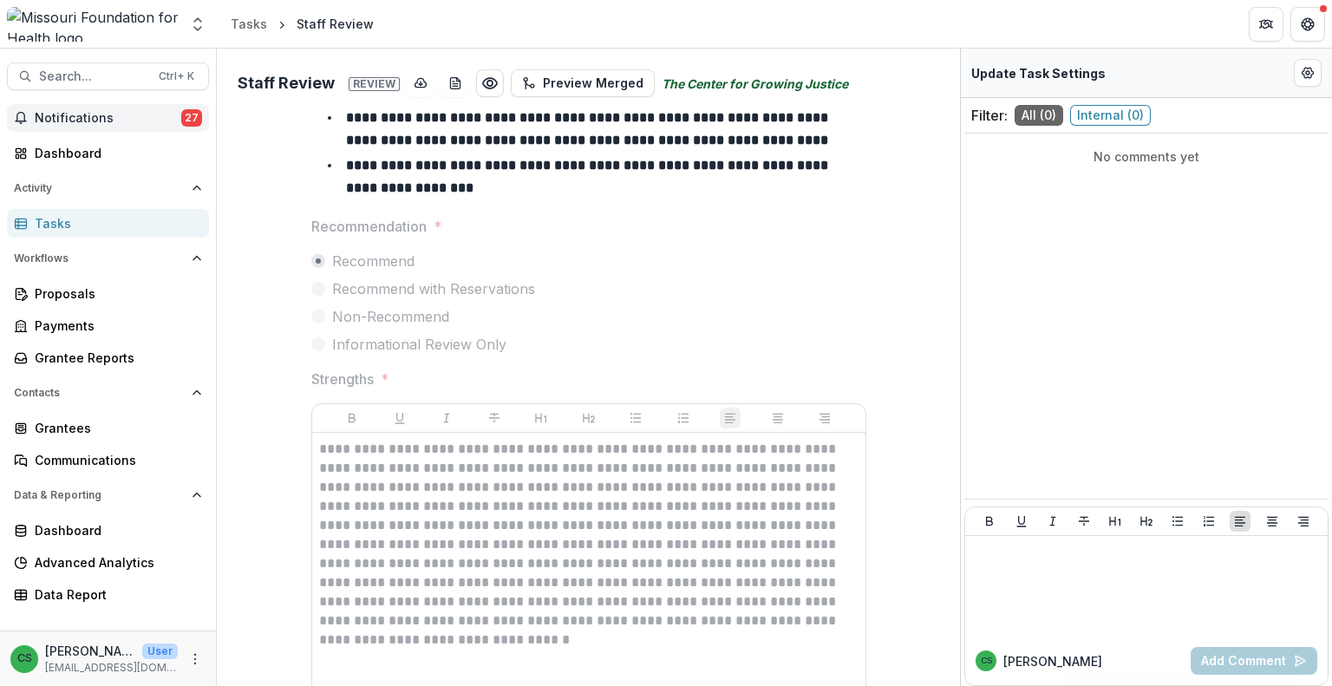
click at [157, 121] on span "Notifications" at bounding box center [108, 118] width 147 height 15
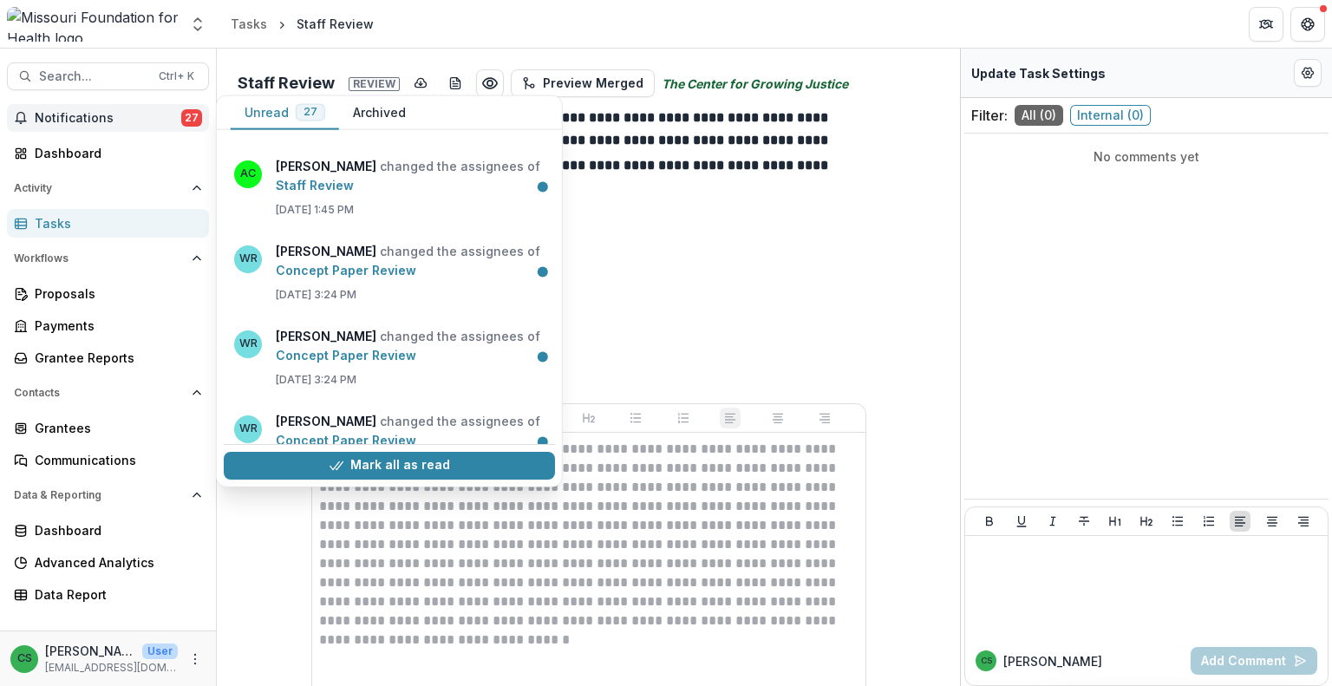
scroll to position [1216, 0]
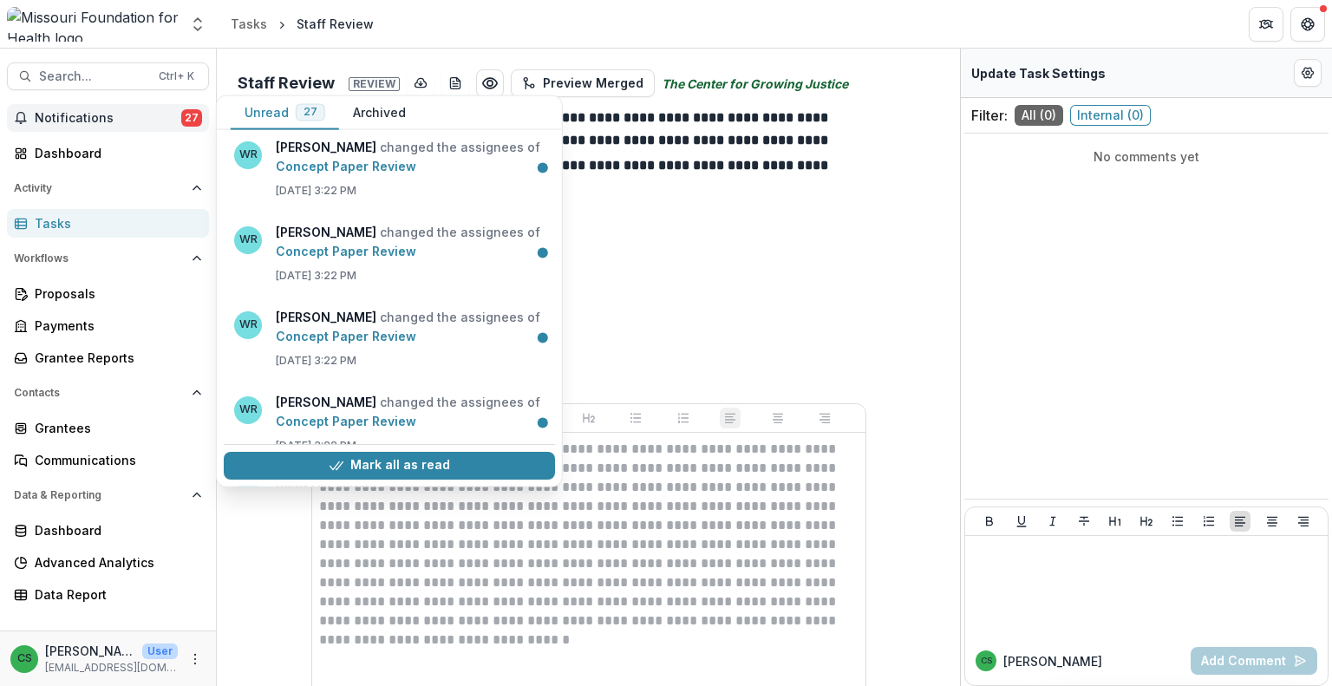
click at [432, 468] on button "Mark all as read" at bounding box center [389, 466] width 331 height 28
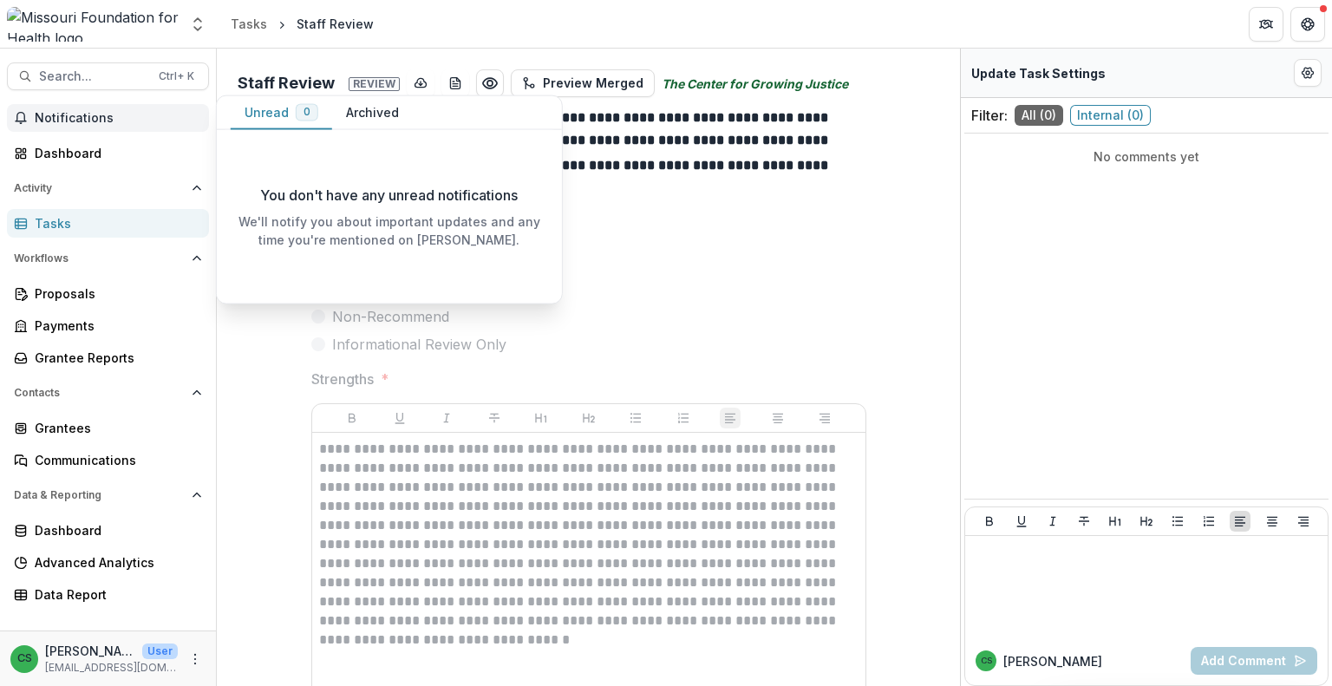
scroll to position [0, 0]
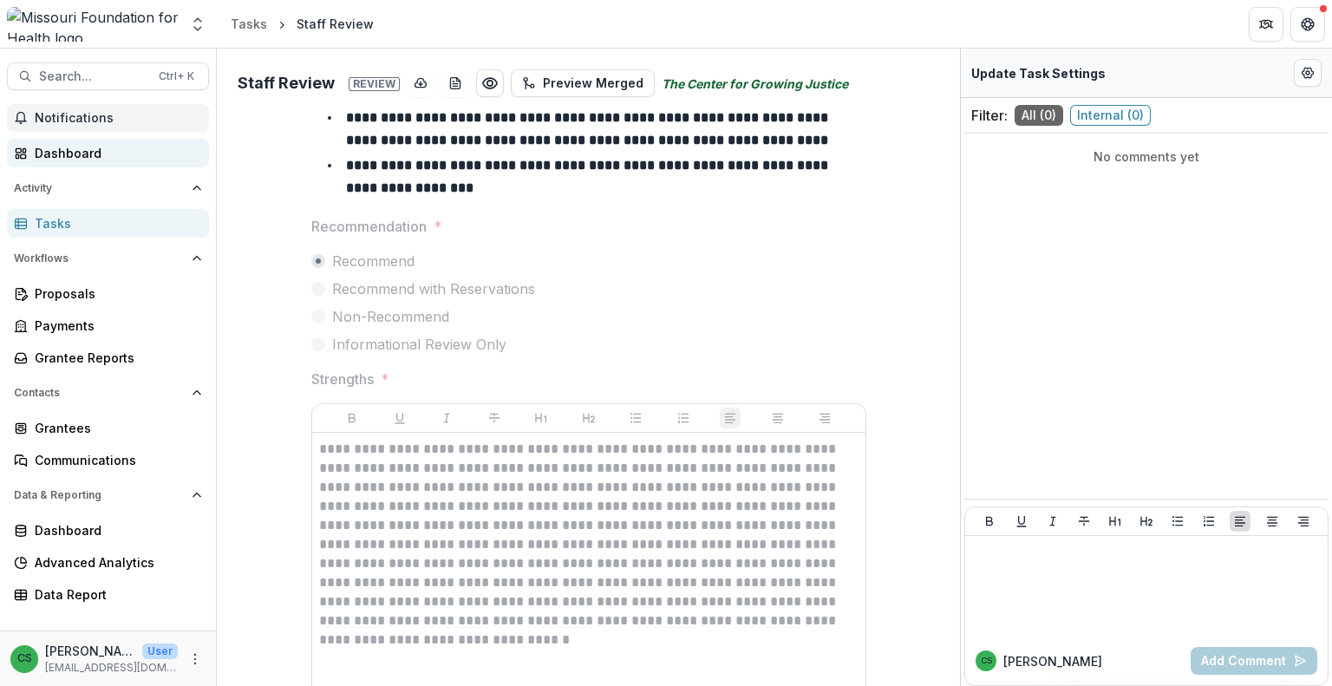
click at [110, 159] on div "Dashboard" at bounding box center [115, 153] width 160 height 18
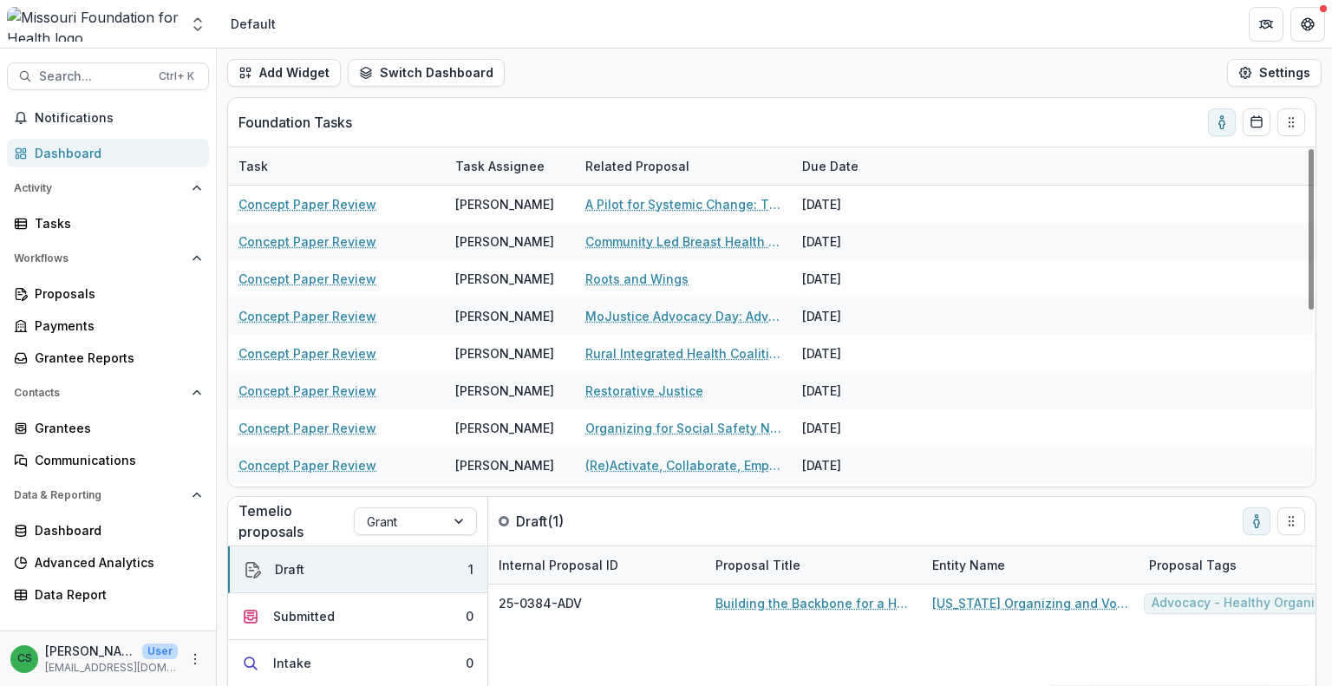
scroll to position [369, 0]
